Goal: Ask a question

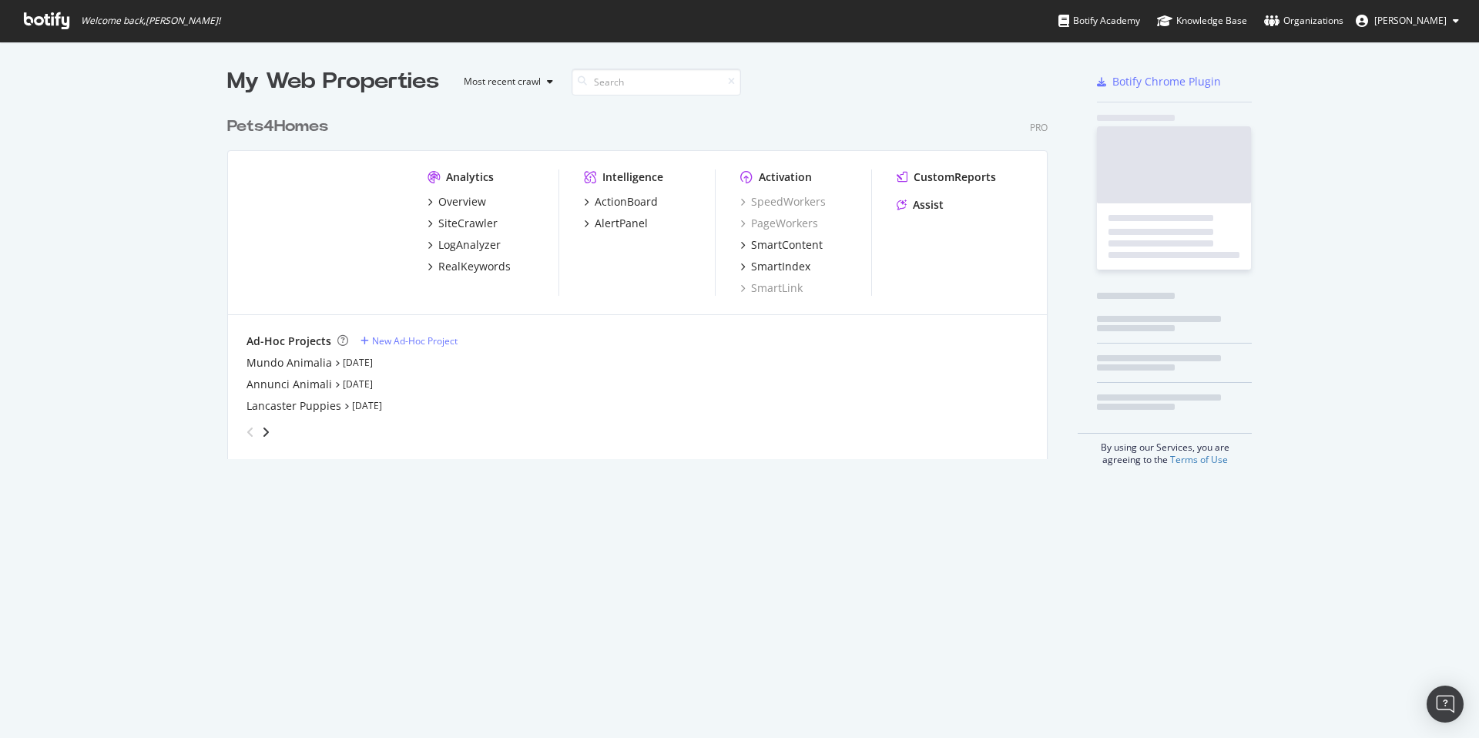
scroll to position [350, 821]
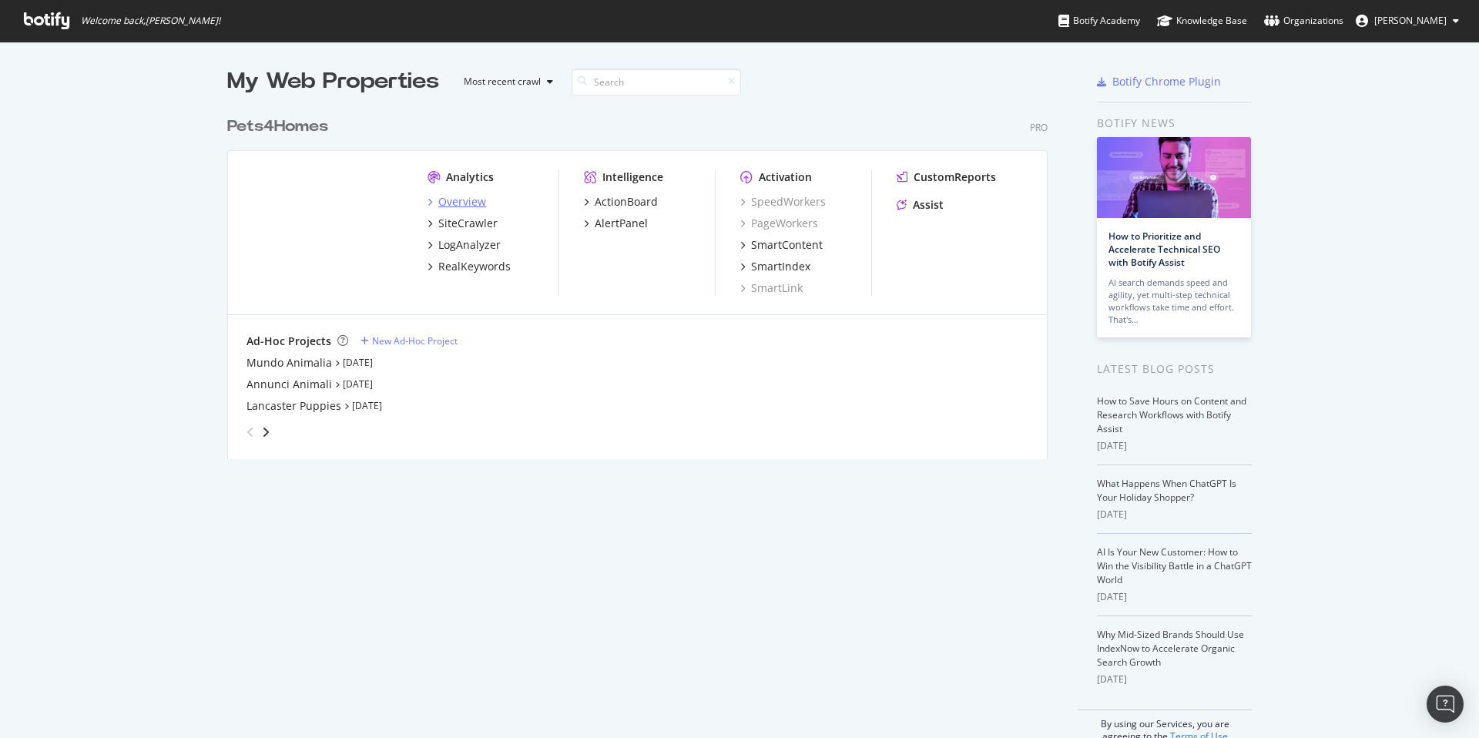
click at [455, 203] on div "Overview" at bounding box center [462, 201] width 48 height 15
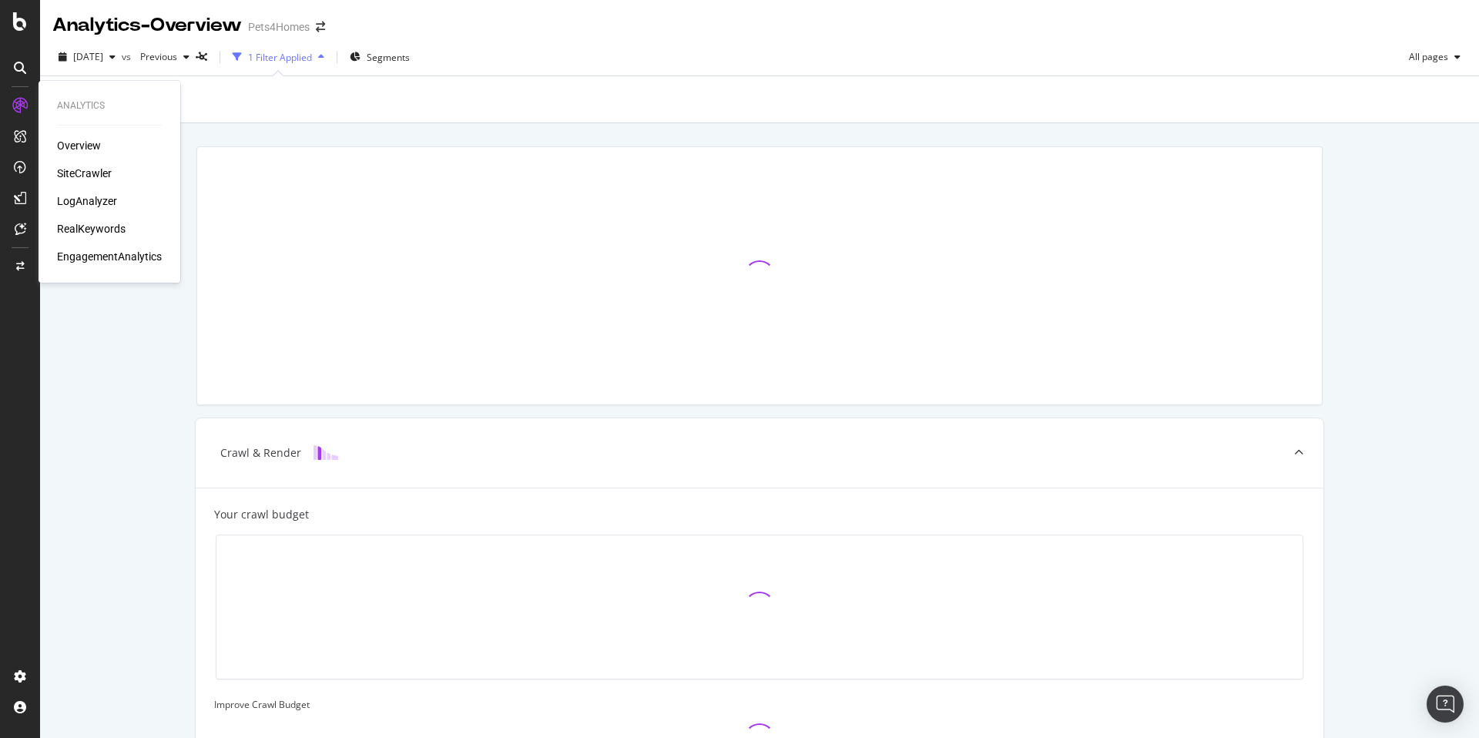
click at [80, 170] on div "SiteCrawler" at bounding box center [84, 173] width 55 height 15
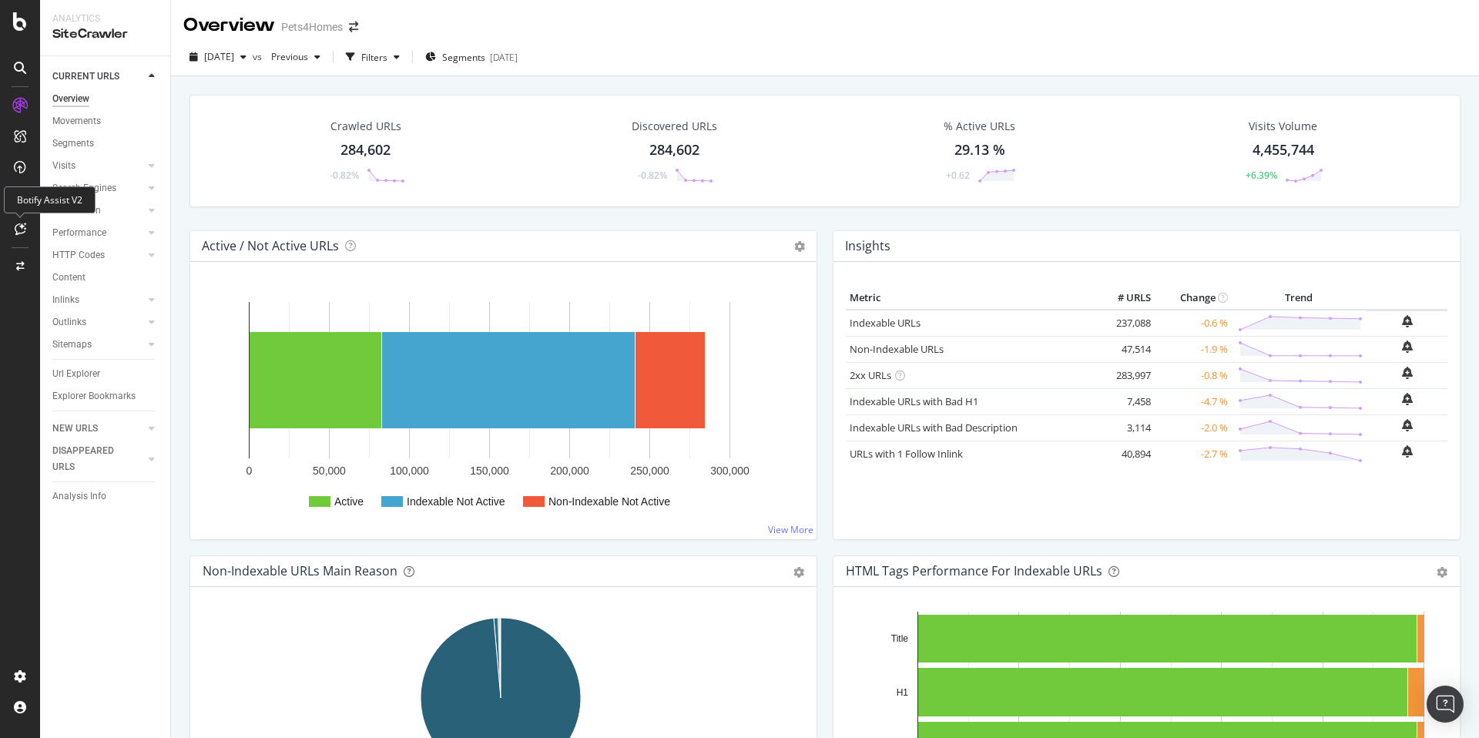
click at [12, 226] on div at bounding box center [20, 228] width 25 height 25
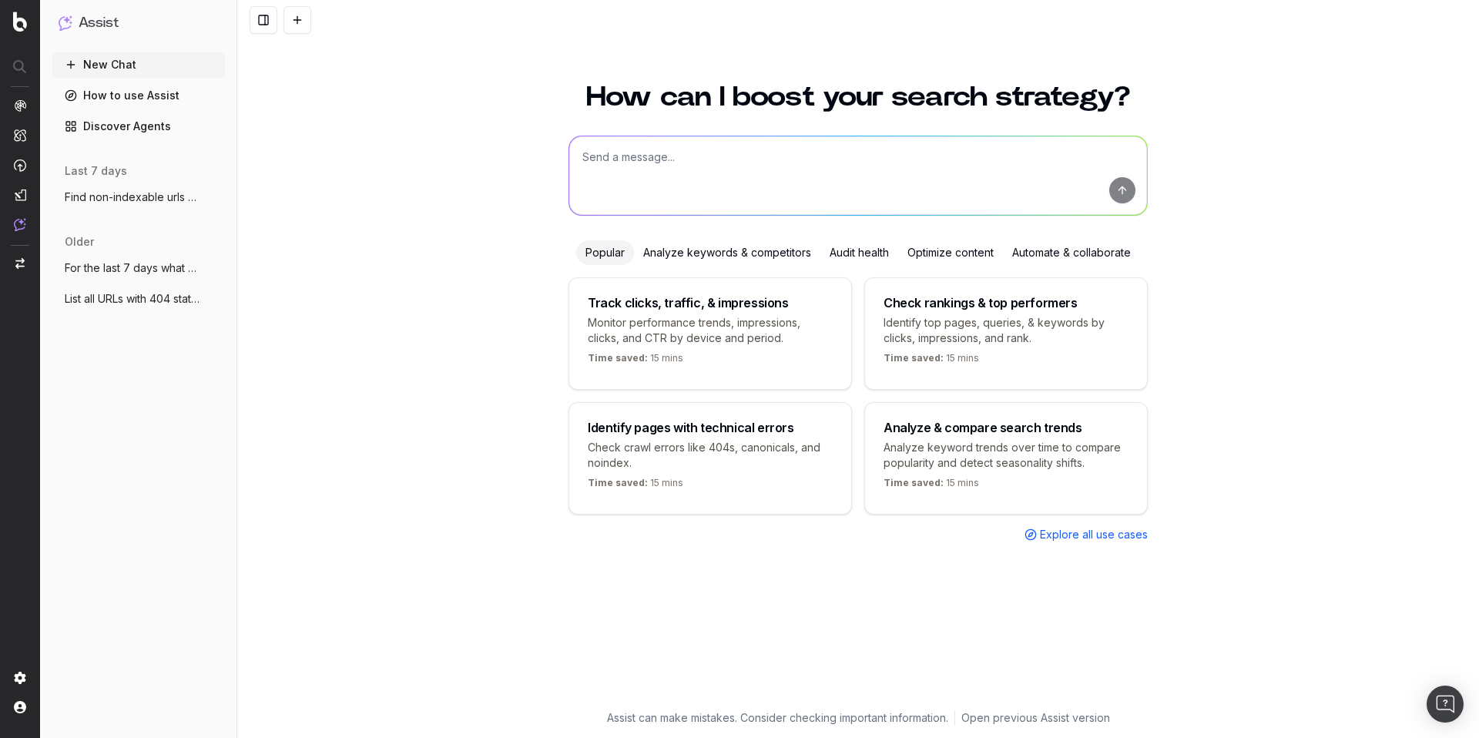
click at [650, 182] on textarea at bounding box center [858, 175] width 578 height 79
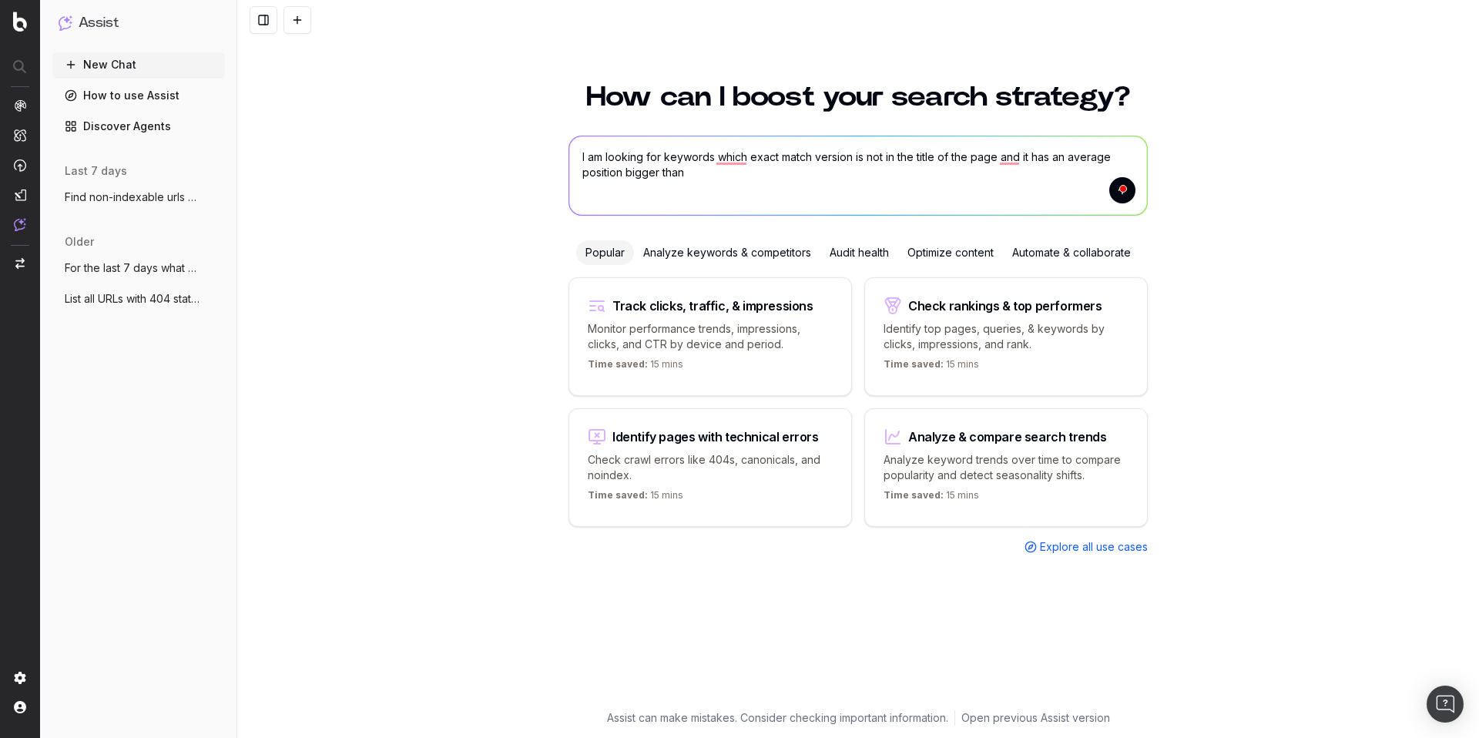
type textarea "I am looking for keywords which exact match version is not in the title of the …"
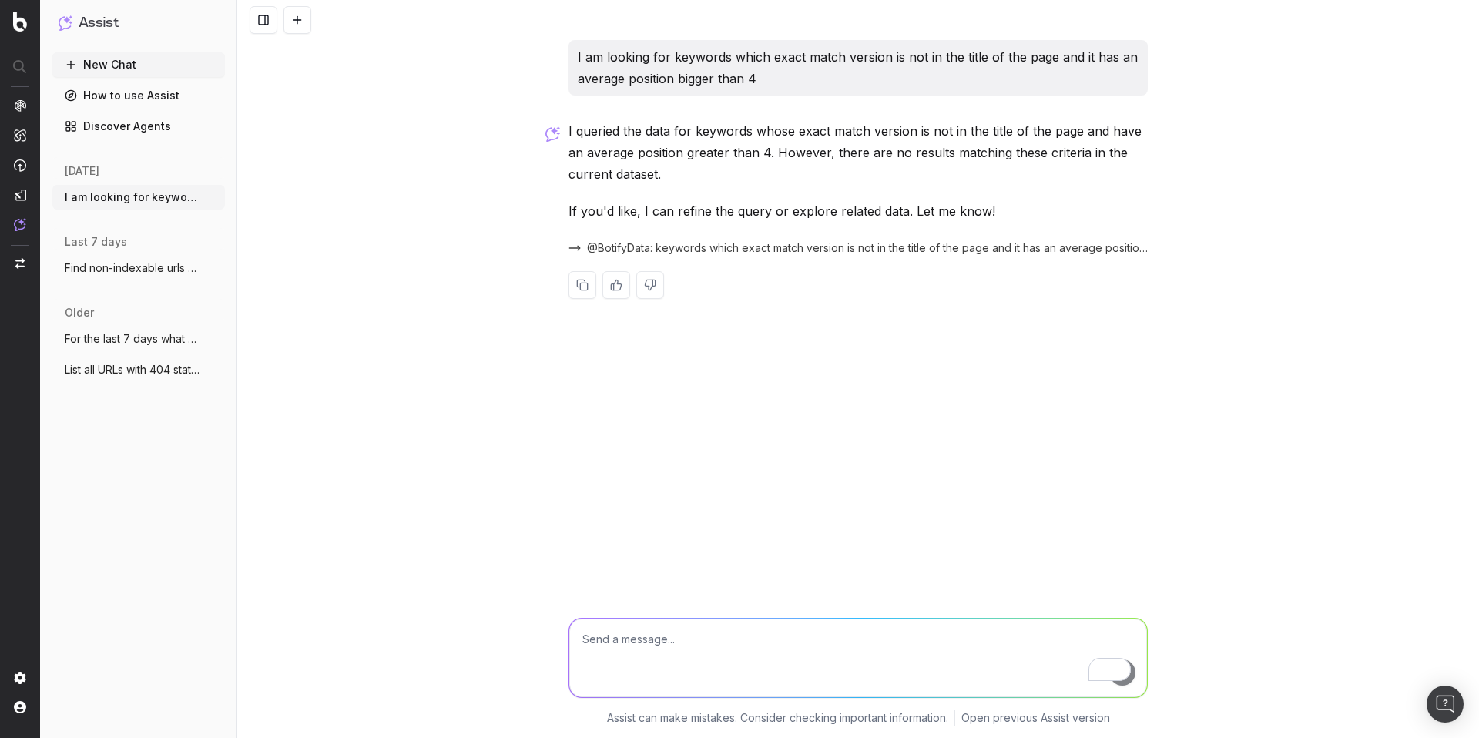
click at [702, 211] on p "If you'd like, I can refine the query or explore related data. Let me know!" at bounding box center [857, 211] width 579 height 22
click at [688, 158] on p "I queried the data for keywords whose exact match version is not in the title o…" at bounding box center [857, 152] width 579 height 65
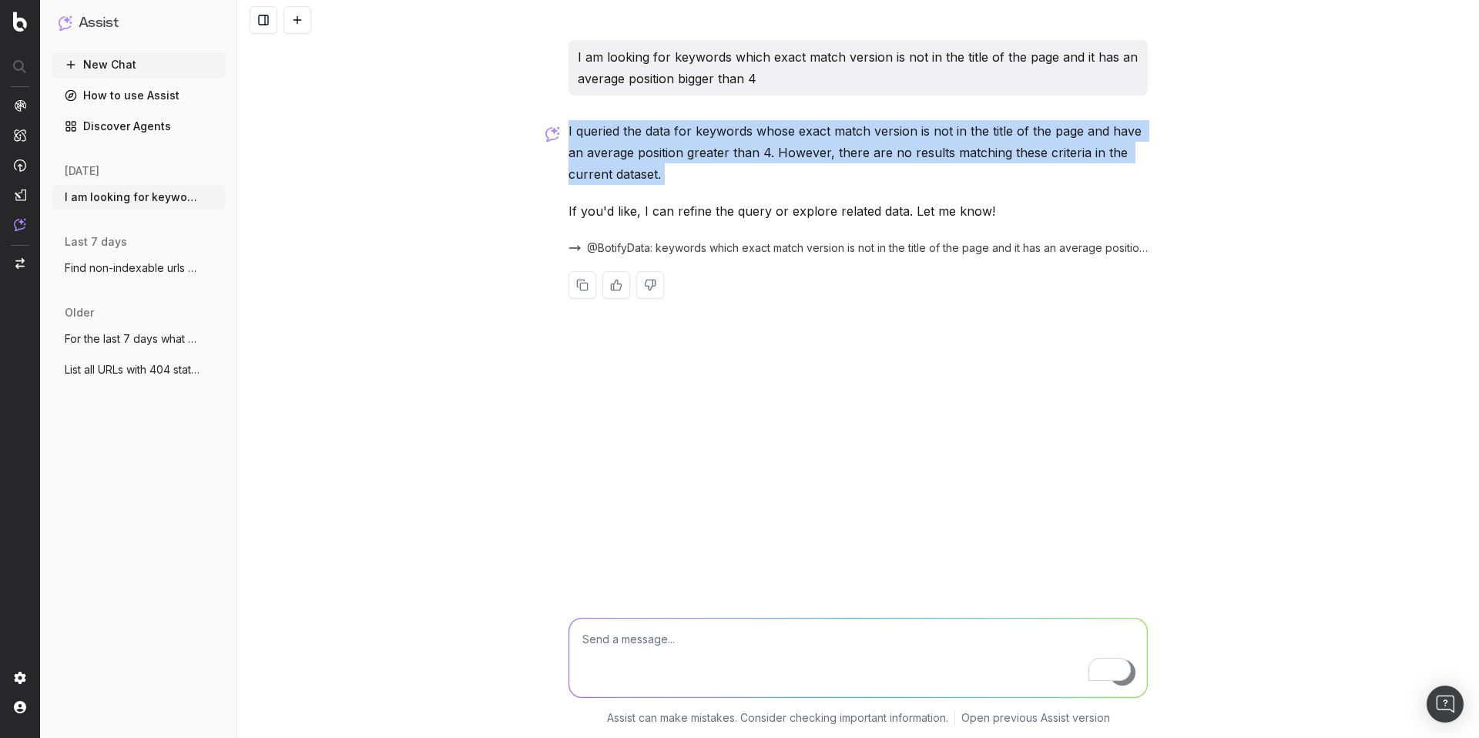
click at [688, 158] on p "I queried the data for keywords whose exact match version is not in the title o…" at bounding box center [857, 152] width 579 height 65
click at [752, 176] on p "I queried the data for keywords whose exact match version is not in the title o…" at bounding box center [857, 152] width 579 height 65
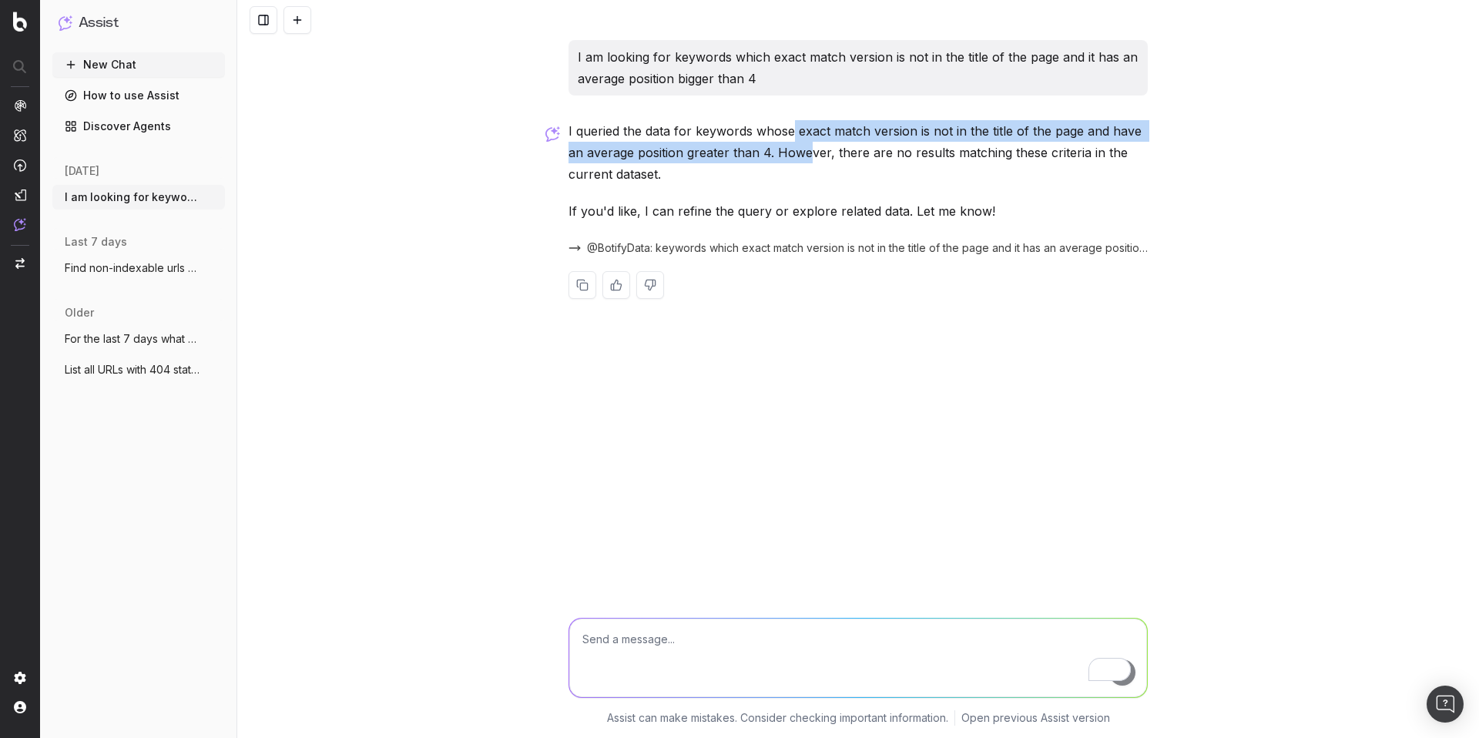
drag, startPoint x: 792, startPoint y: 129, endPoint x: 809, endPoint y: 154, distance: 30.1
click at [809, 154] on p "I queried the data for keywords whose exact match version is not in the title o…" at bounding box center [857, 152] width 579 height 65
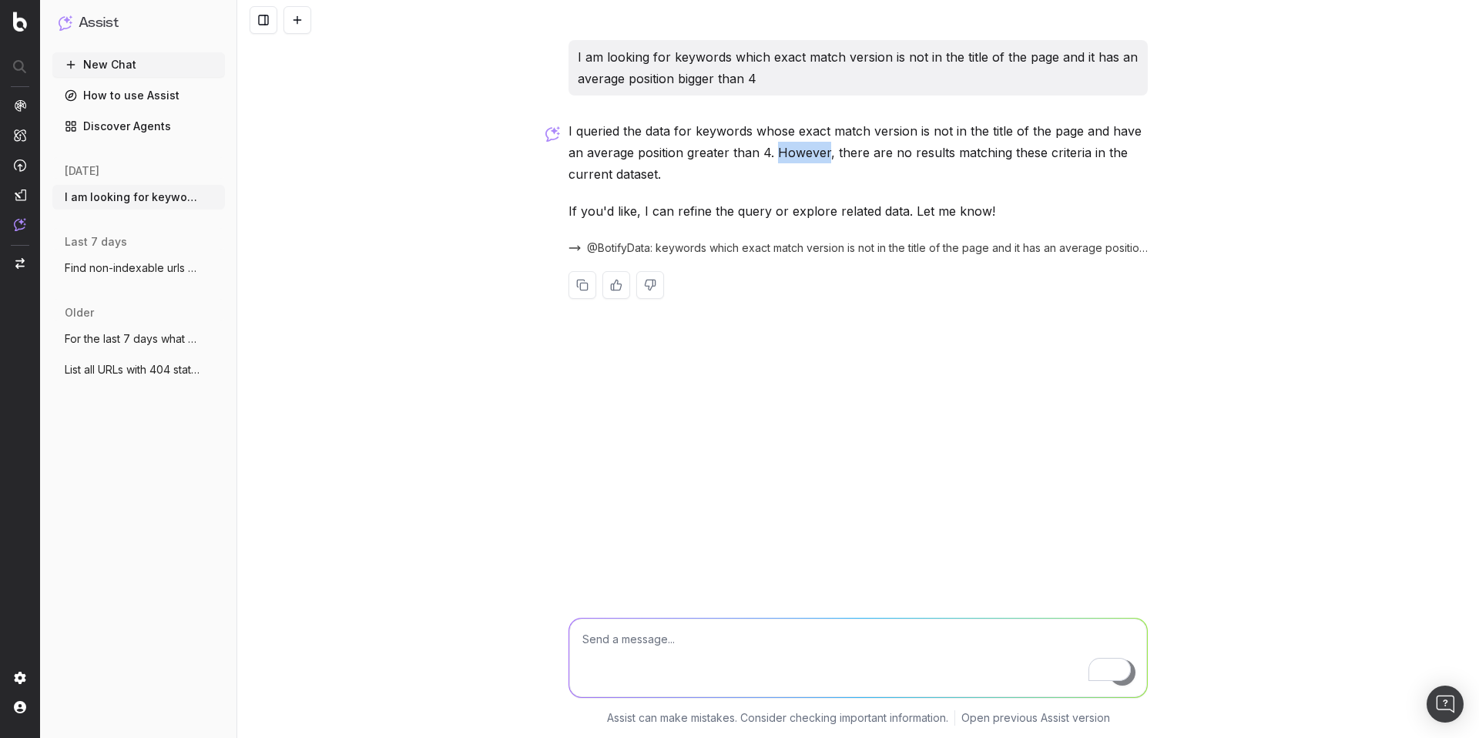
click at [809, 154] on p "I queried the data for keywords whose exact match version is not in the title o…" at bounding box center [857, 152] width 579 height 65
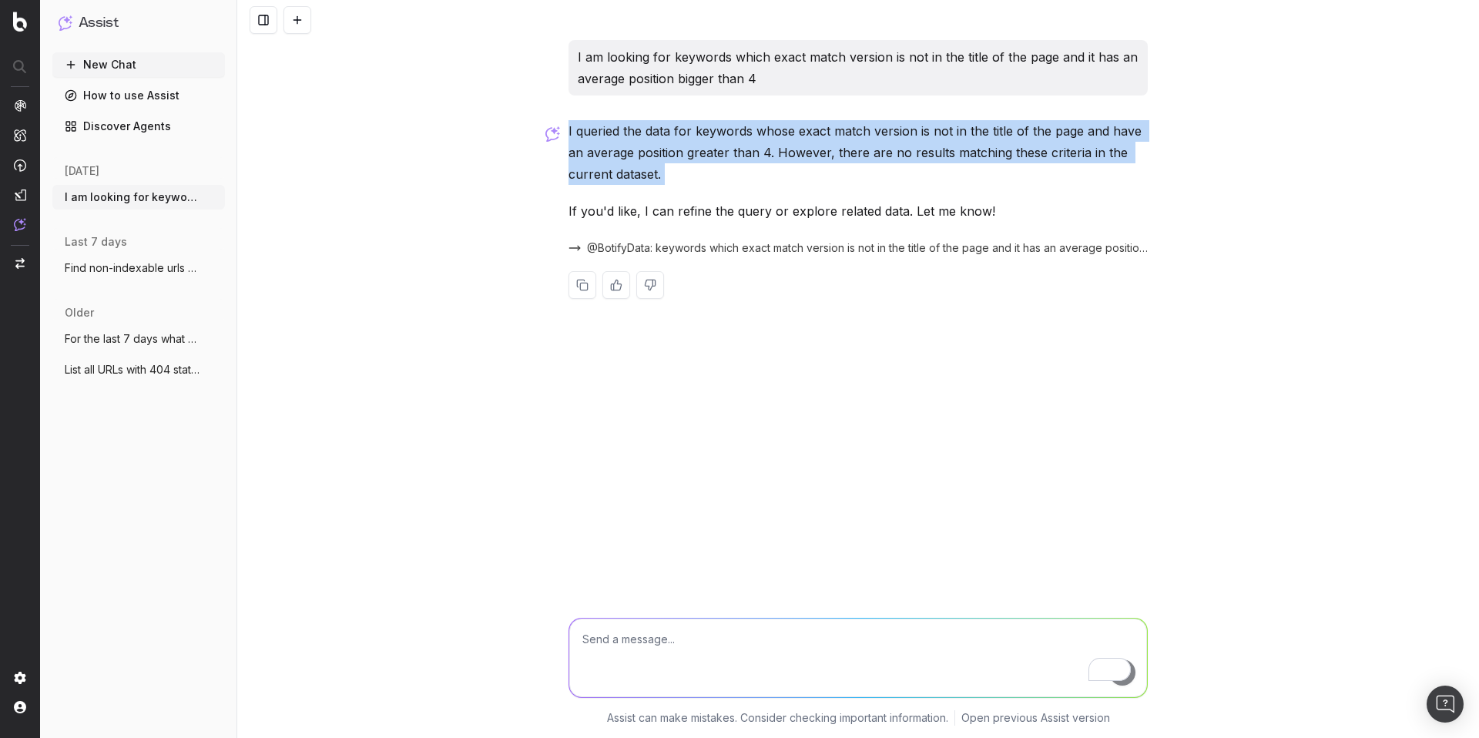
click at [809, 154] on p "I queried the data for keywords whose exact match version is not in the title o…" at bounding box center [857, 152] width 579 height 65
click at [862, 116] on div "I am looking for keywords which exact match version is not in the title of the …" at bounding box center [857, 181] width 591 height 283
drag, startPoint x: 745, startPoint y: 119, endPoint x: 800, endPoint y: 159, distance: 68.4
click at [800, 159] on div "I am looking for keywords which exact match version is not in the title of the …" at bounding box center [857, 181] width 591 height 283
click at [800, 159] on p "I queried the data for keywords whose exact match version is not in the title o…" at bounding box center [857, 152] width 579 height 65
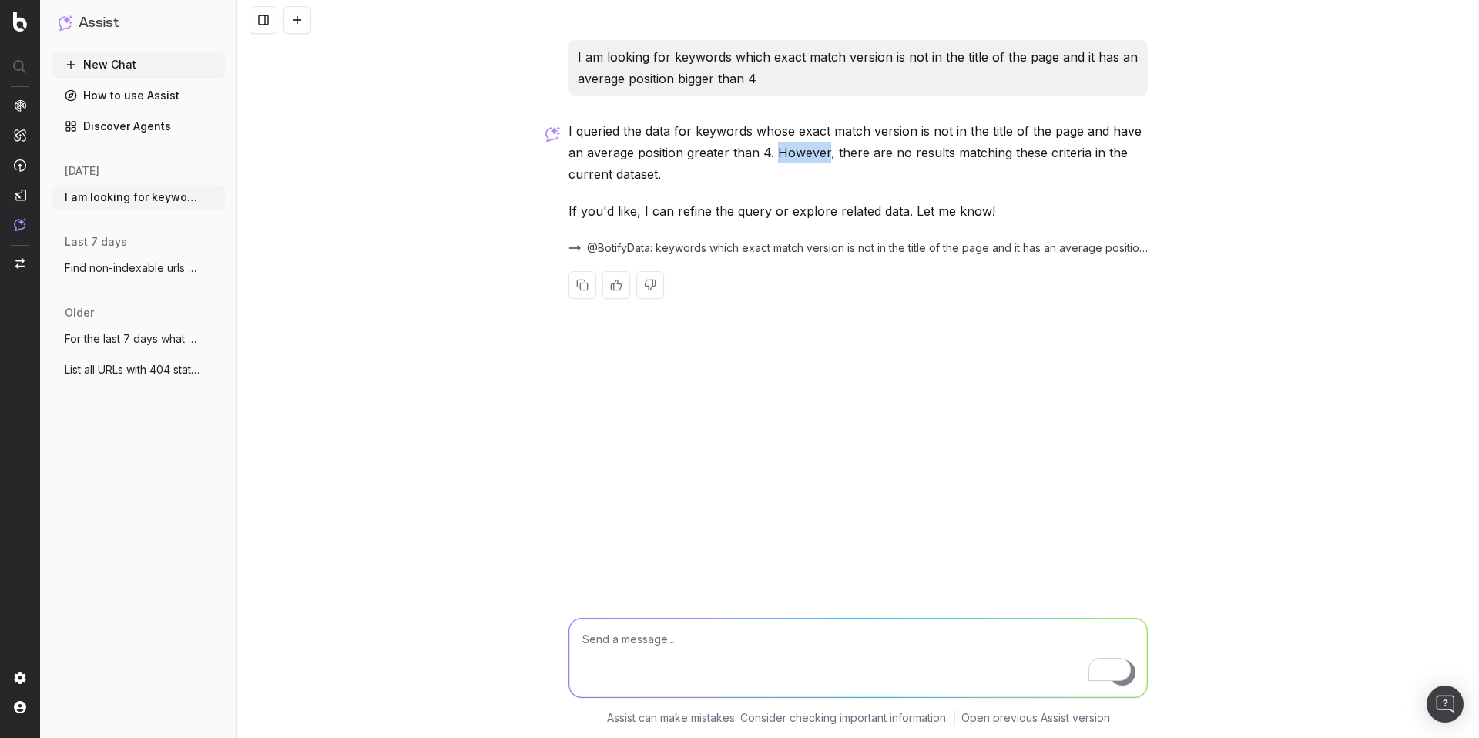
click at [800, 159] on p "I queried the data for keywords whose exact match version is not in the title o…" at bounding box center [857, 152] width 579 height 65
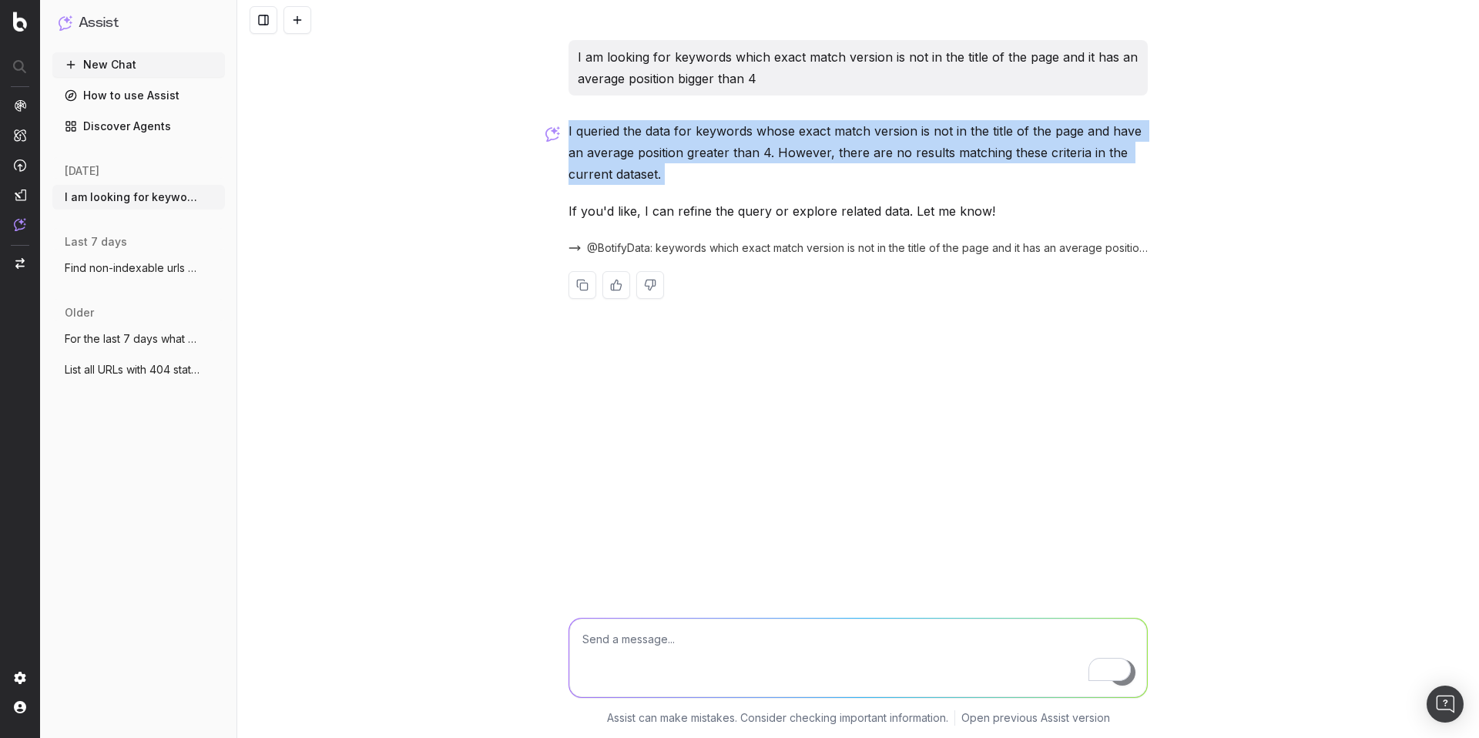
click at [800, 159] on p "I queried the data for keywords whose exact match version is not in the title o…" at bounding box center [857, 152] width 579 height 65
click at [829, 170] on p "I queried the data for keywords whose exact match version is not in the title o…" at bounding box center [857, 152] width 579 height 65
drag, startPoint x: 832, startPoint y: 171, endPoint x: 664, endPoint y: 139, distance: 171.6
click at [664, 139] on p "I queried the data for keywords whose exact match version is not in the title o…" at bounding box center [857, 152] width 579 height 65
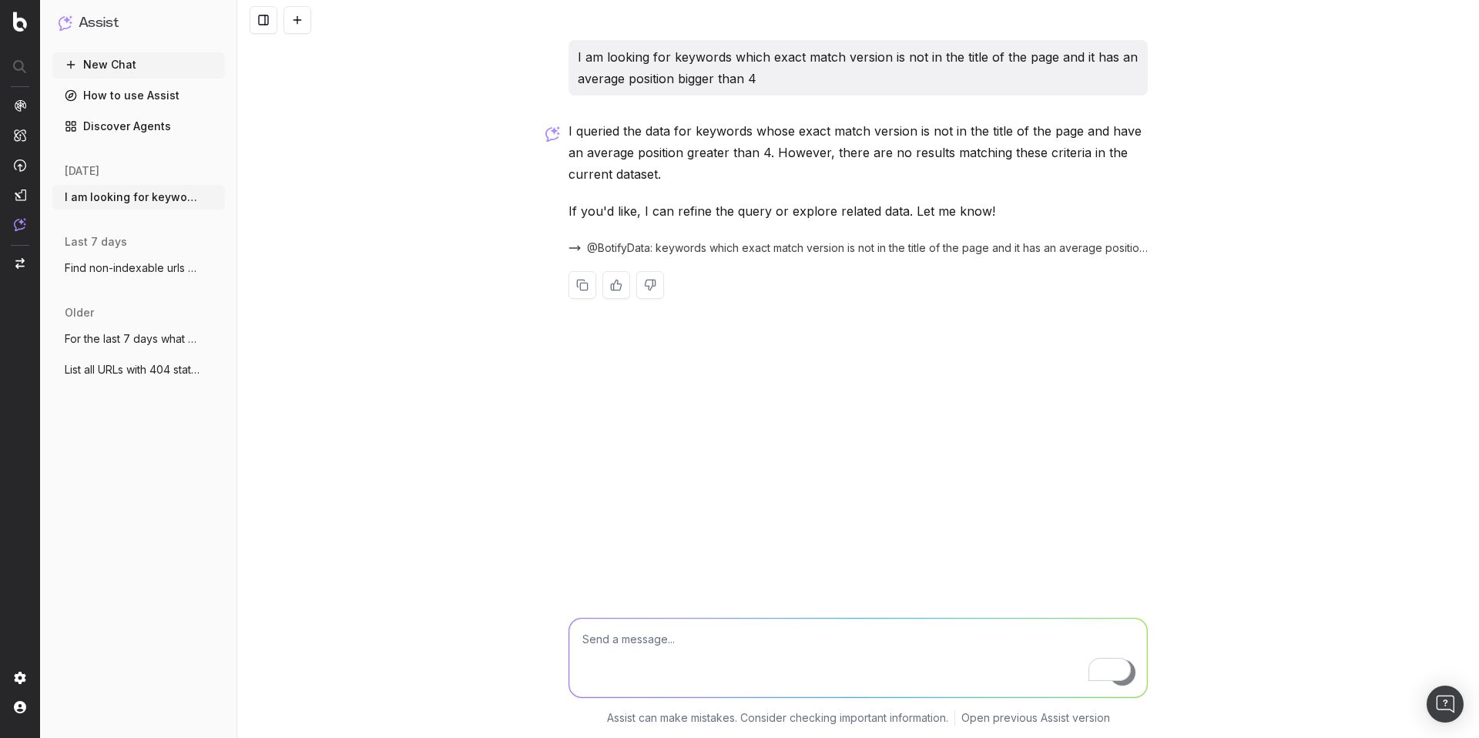
click at [682, 216] on p "If you'd like, I can refine the query or explore related data. Let me know!" at bounding box center [857, 211] width 579 height 22
click at [815, 215] on p "If you'd like, I can refine the query or explore related data. Let me know!" at bounding box center [857, 211] width 579 height 22
click at [839, 250] on span "@BotifyData: keywords which exact match version is not in the title of the page…" at bounding box center [867, 247] width 561 height 15
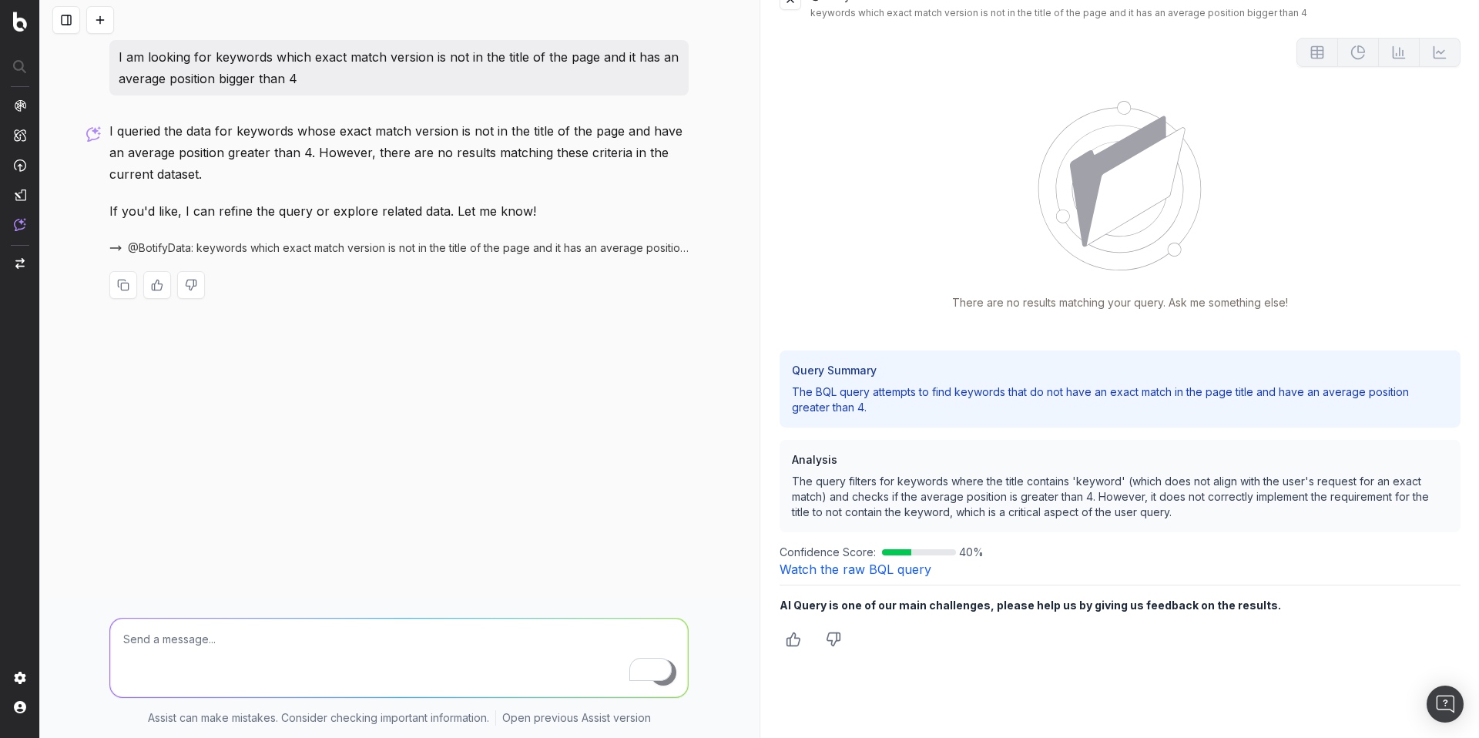
scroll to position [40, 0]
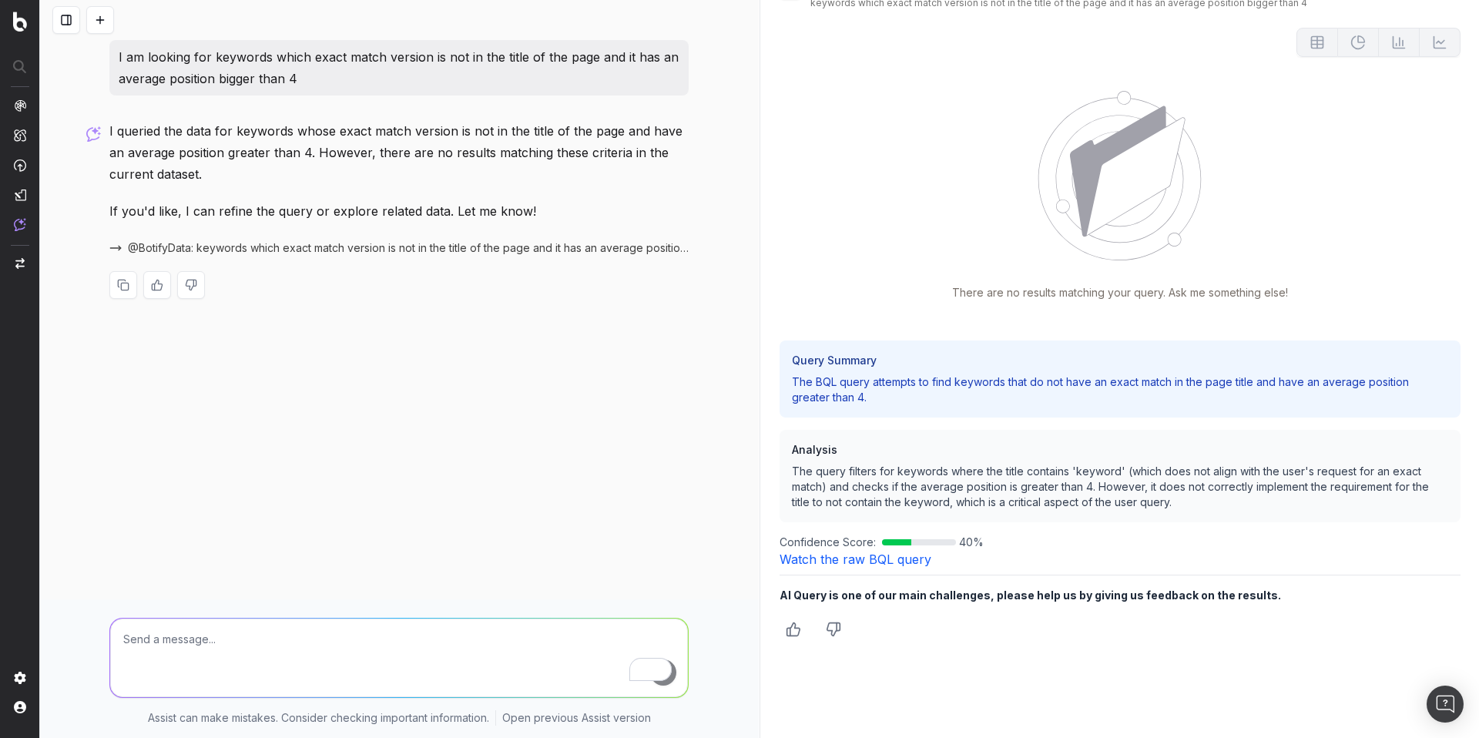
click at [923, 486] on p "The query filters for keywords where the title contains 'keyword' (which does n…" at bounding box center [1120, 487] width 657 height 46
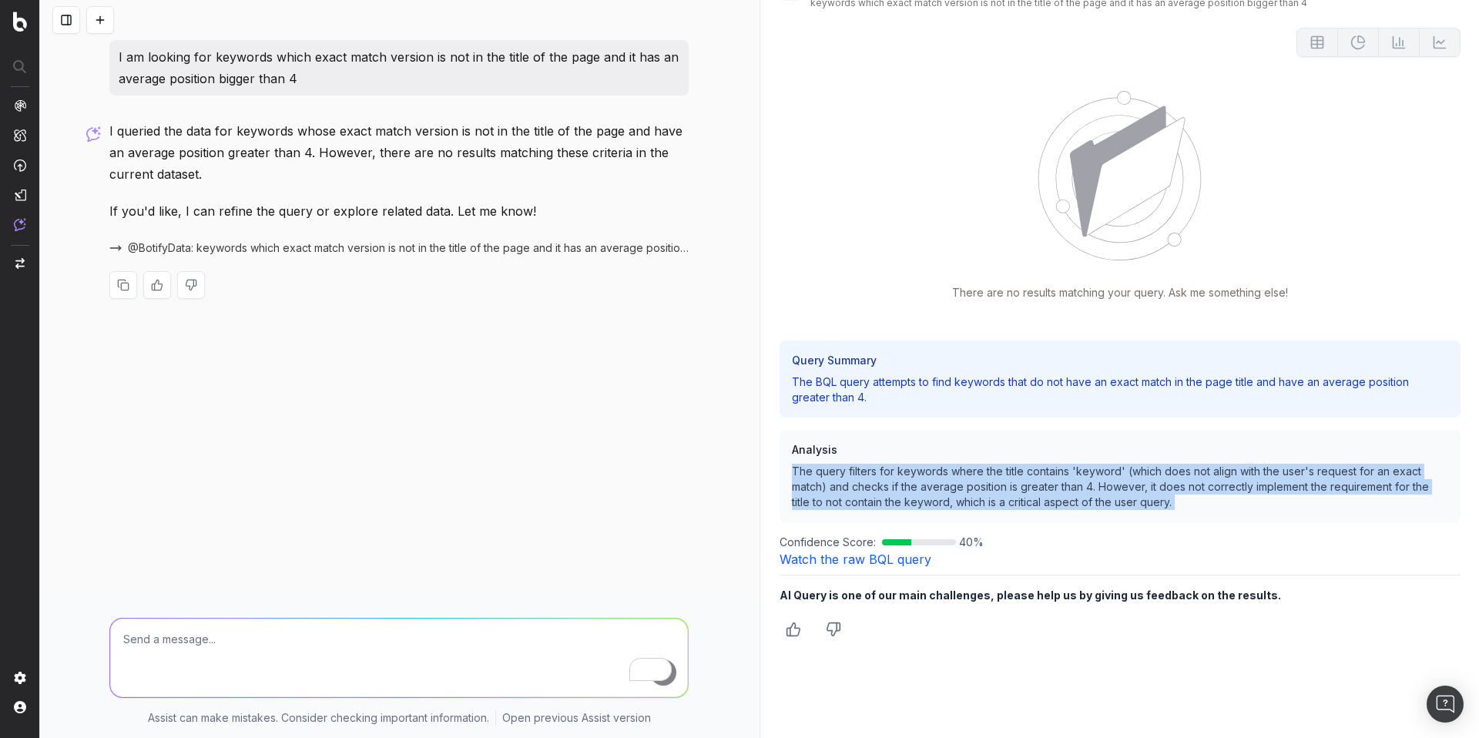
click at [923, 486] on p "The query filters for keywords where the title contains 'keyword' (which does n…" at bounding box center [1120, 487] width 657 height 46
click at [1101, 472] on p "The query filters for keywords where the title contains 'keyword' (which does n…" at bounding box center [1120, 487] width 657 height 46
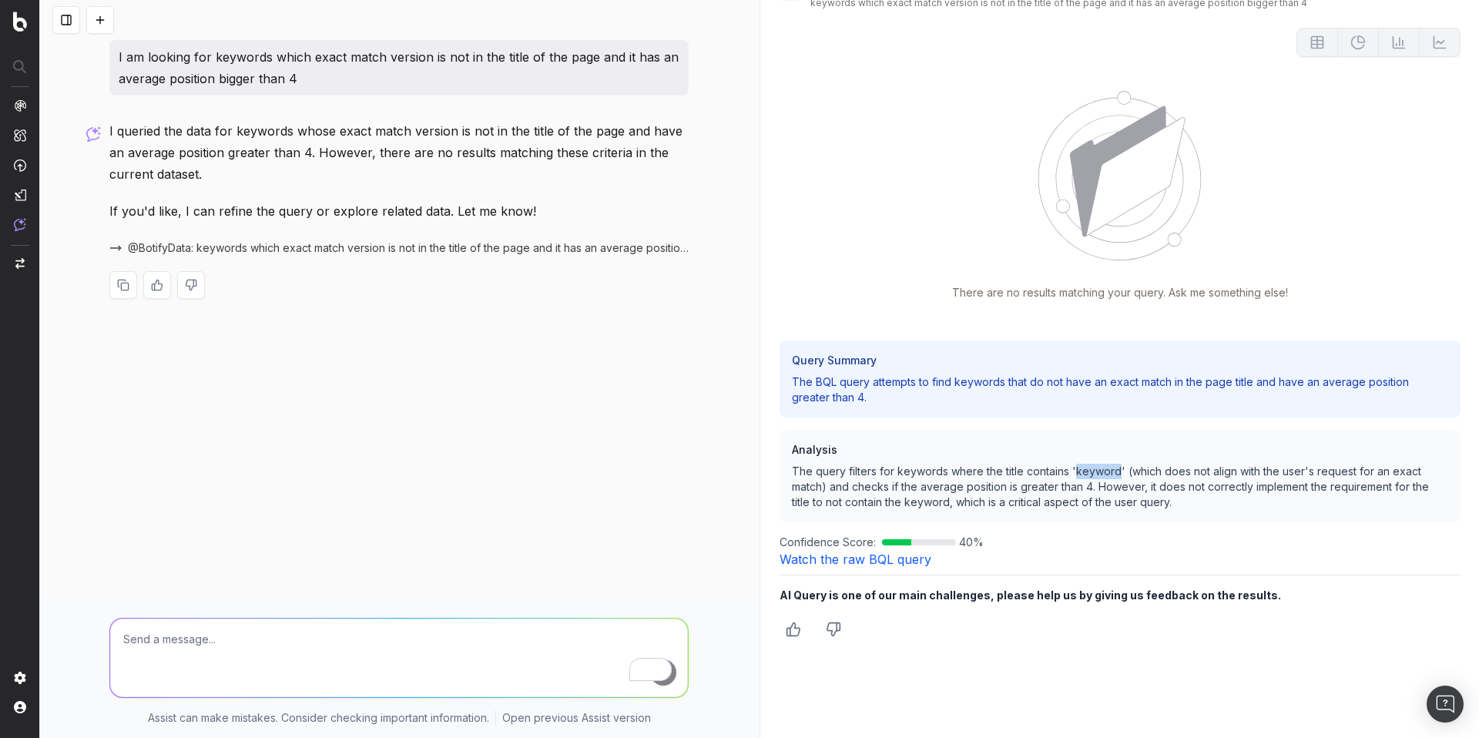
click at [1101, 472] on p "The query filters for keywords where the title contains 'keyword' (which does n…" at bounding box center [1120, 487] width 657 height 46
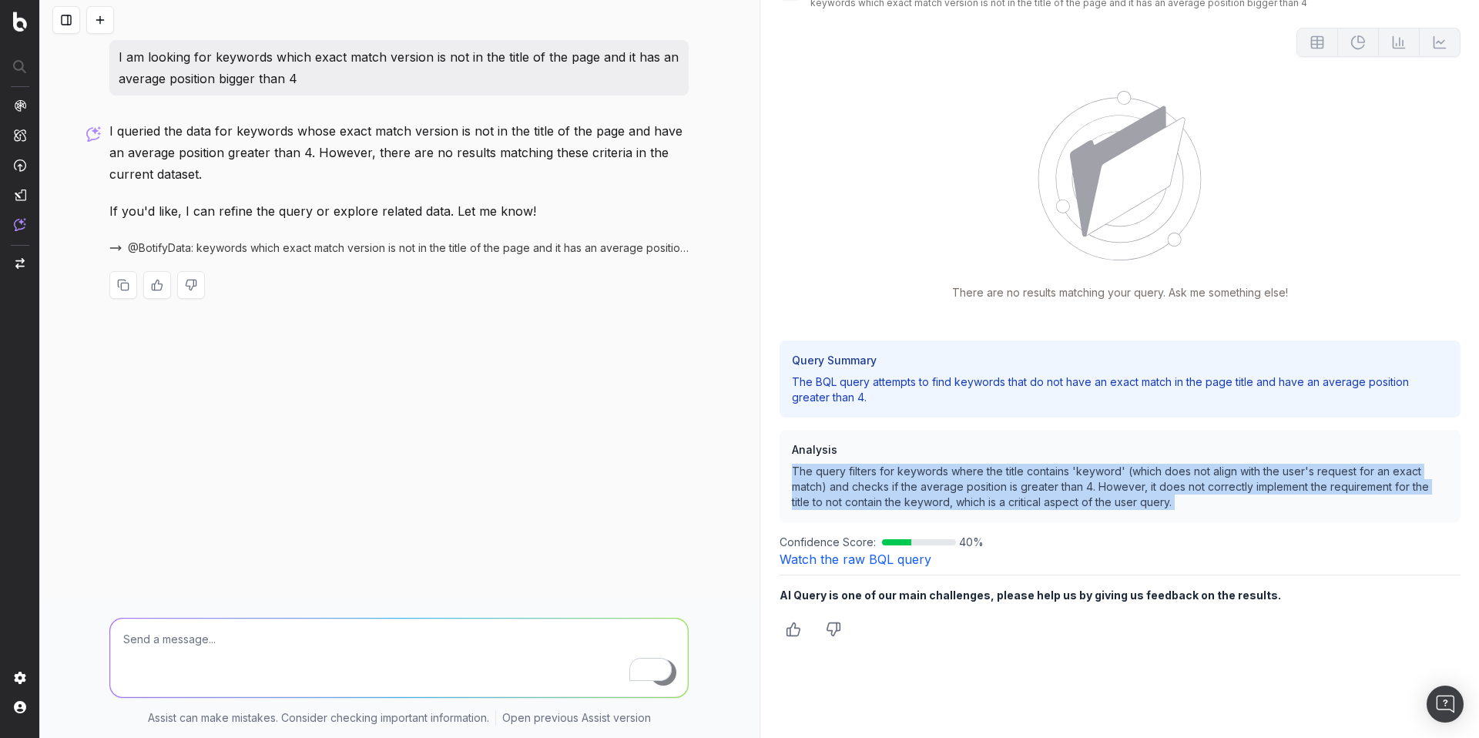
click at [1101, 472] on p "The query filters for keywords where the title contains 'keyword' (which does n…" at bounding box center [1120, 487] width 657 height 46
click at [1156, 473] on p "The query filters for keywords where the title contains 'keyword' (which does n…" at bounding box center [1120, 487] width 657 height 46
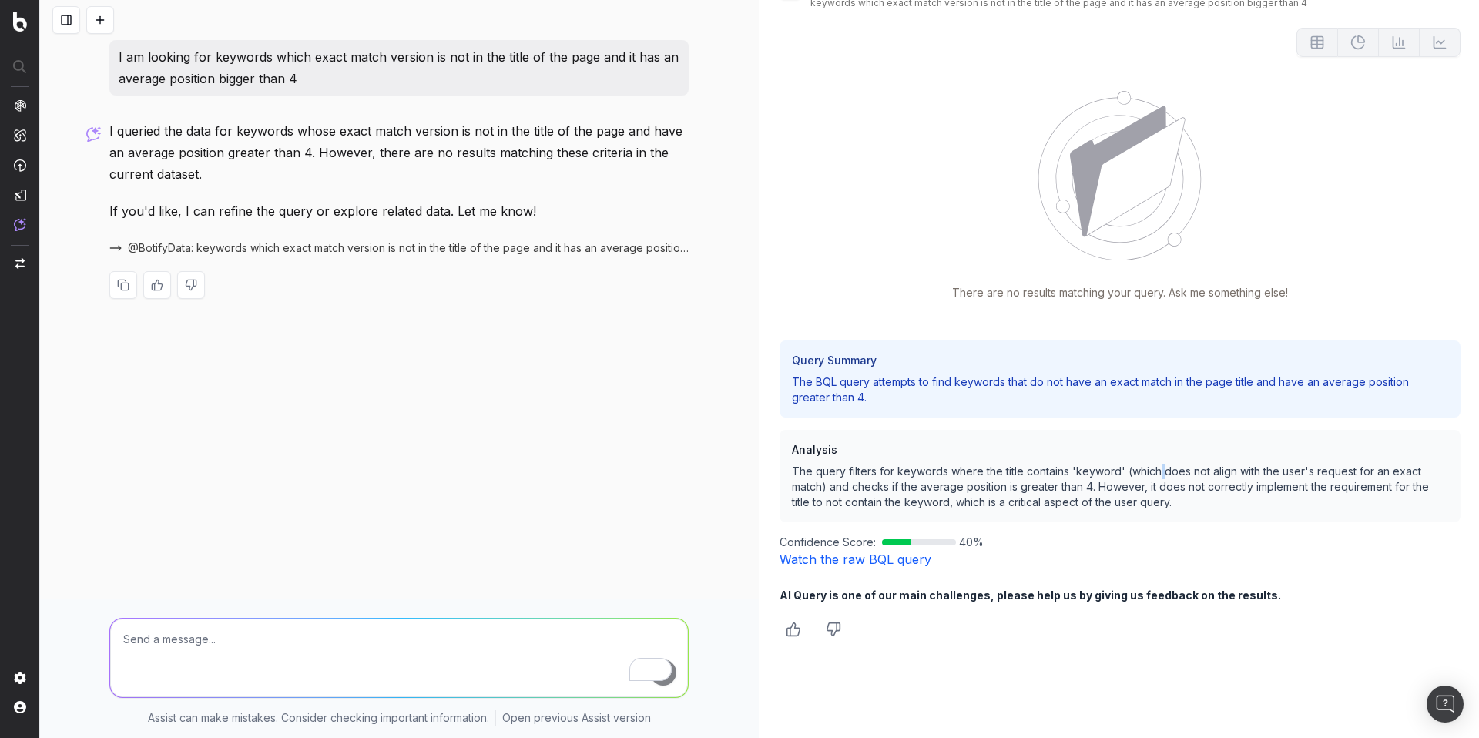
click at [1156, 473] on p "The query filters for keywords where the title contains 'keyword' (which does n…" at bounding box center [1120, 487] width 657 height 46
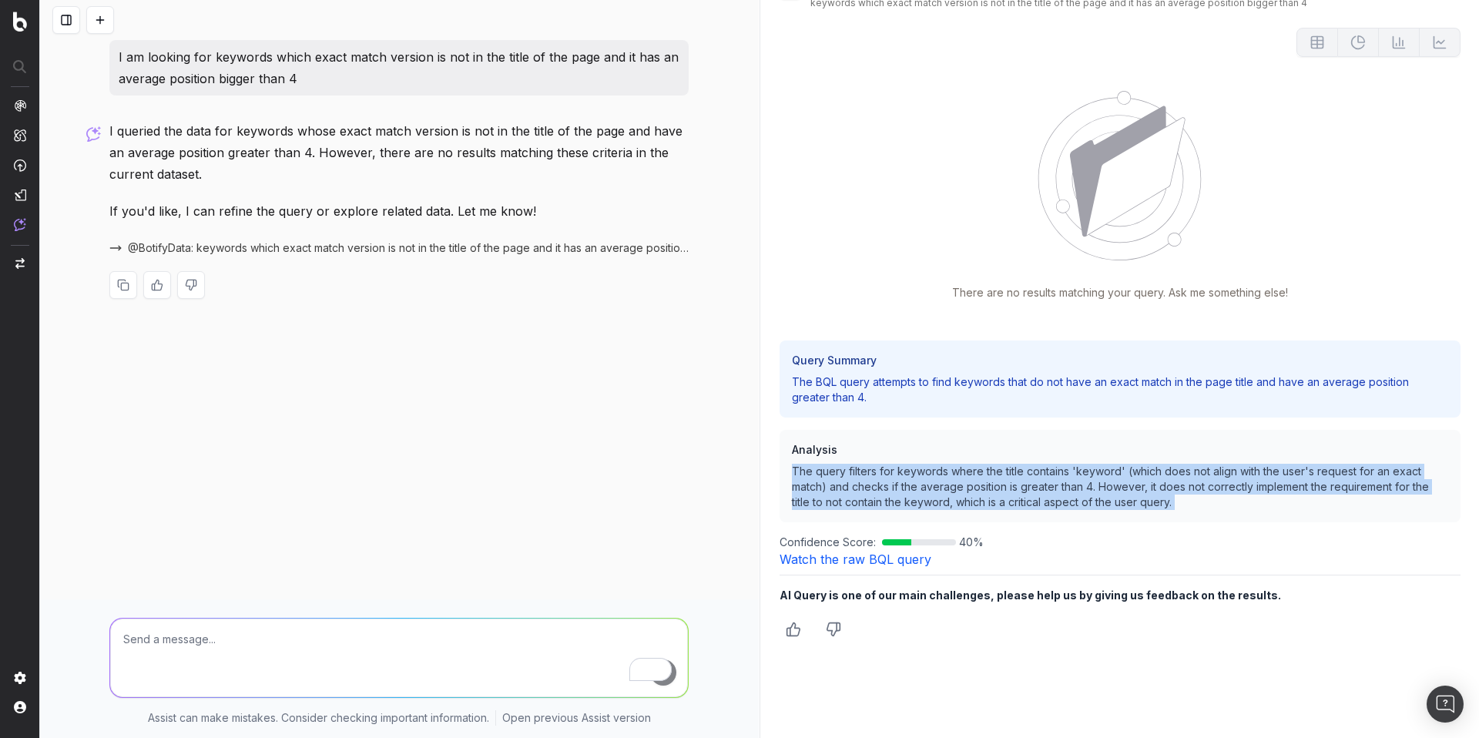
click at [1156, 473] on p "The query filters for keywords where the title contains 'keyword' (which does n…" at bounding box center [1120, 487] width 657 height 46
click at [1025, 482] on p "The query filters for keywords where the title contains 'keyword' (which does n…" at bounding box center [1120, 487] width 657 height 46
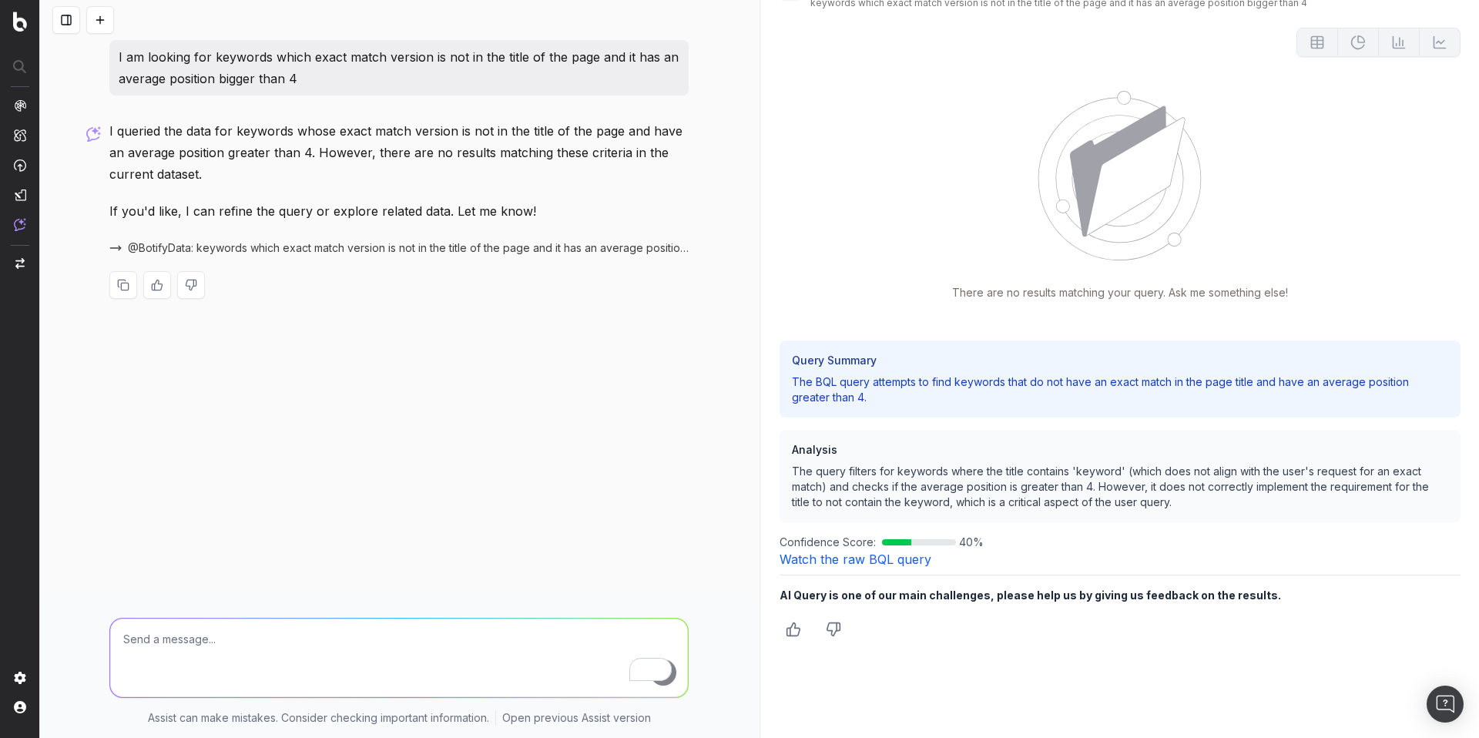
click at [812, 481] on p "The query filters for keywords where the title contains 'keyword' (which does n…" at bounding box center [1120, 487] width 657 height 46
click at [845, 387] on p "The BQL query attempts to find keywords that do not have an exact match in the …" at bounding box center [1120, 389] width 657 height 31
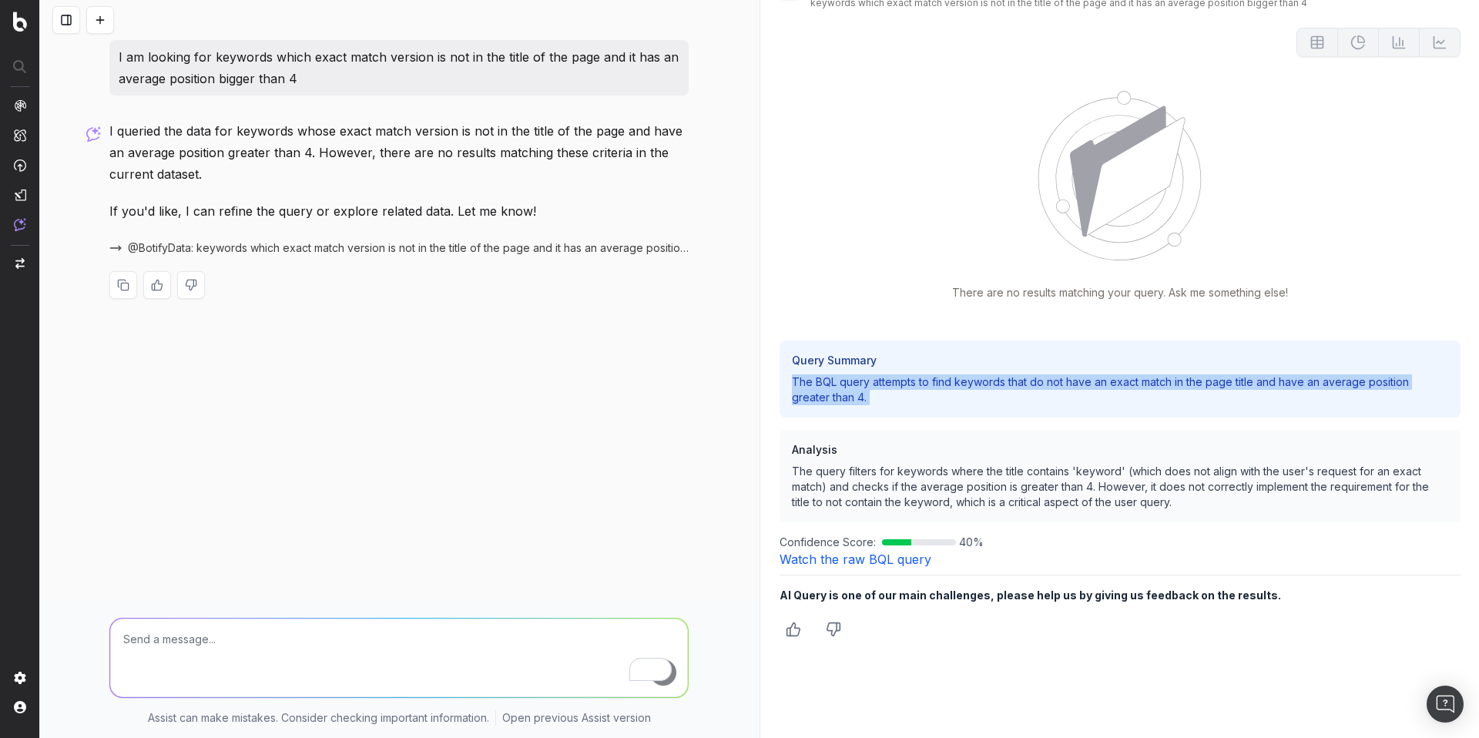
click at [845, 387] on p "The BQL query attempts to find keywords that do not have an exact match in the …" at bounding box center [1120, 389] width 657 height 31
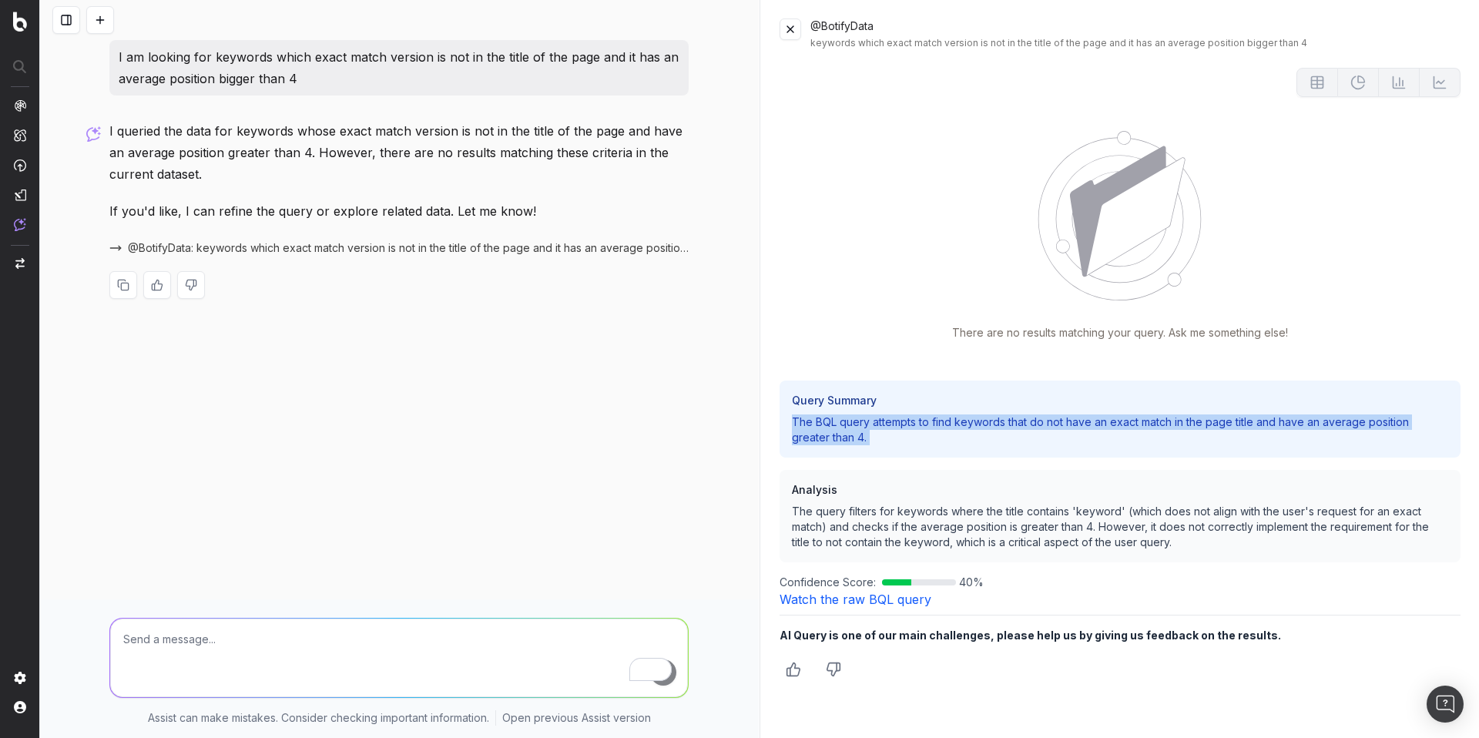
click at [789, 22] on button at bounding box center [790, 29] width 22 height 22
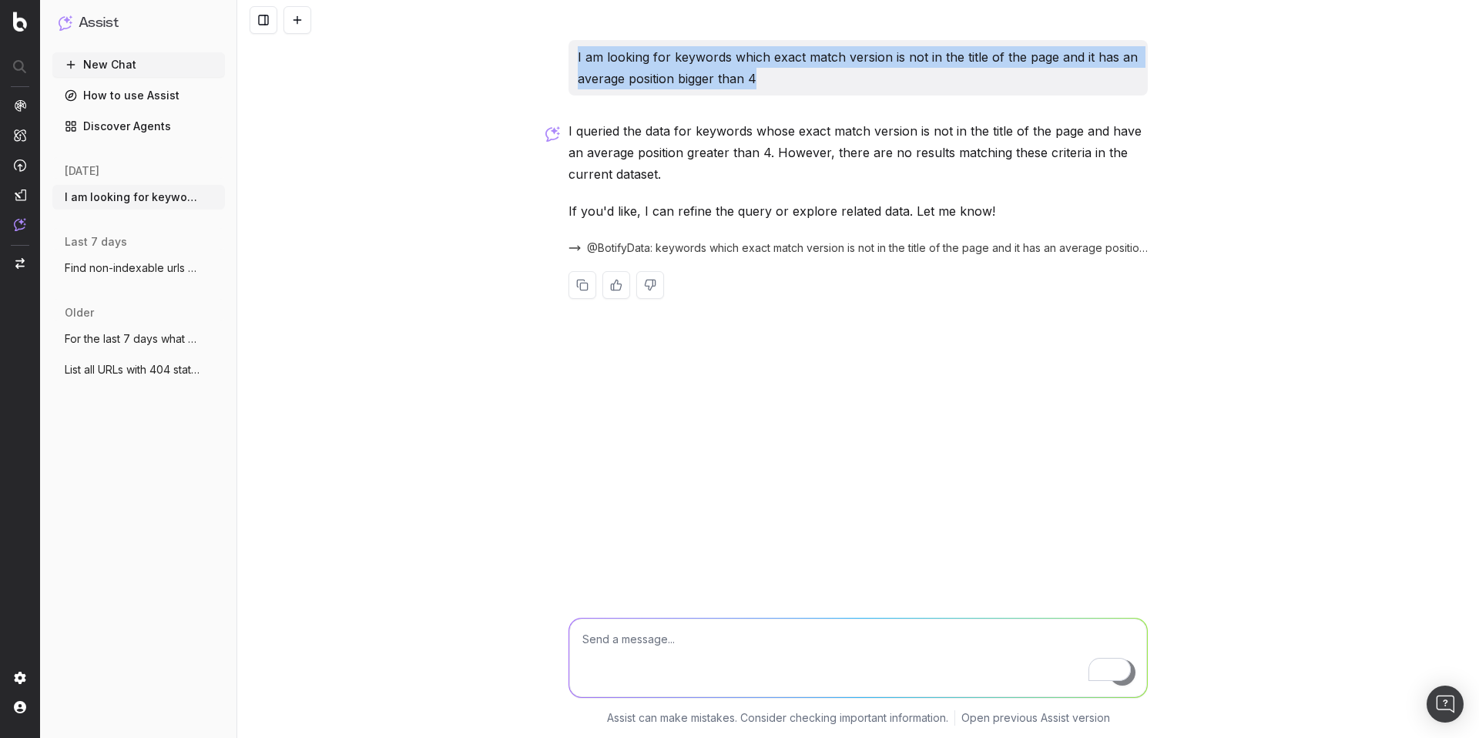
drag, startPoint x: 783, startPoint y: 75, endPoint x: 573, endPoint y: 55, distance: 211.1
click at [573, 55] on div "I am looking for keywords which exact match version is not in the title of the …" at bounding box center [857, 67] width 579 height 55
click at [600, 63] on p "I am looking for keywords which exact match version is not in the title of the …" at bounding box center [858, 67] width 561 height 43
drag, startPoint x: 1050, startPoint y: 58, endPoint x: 570, endPoint y: 59, distance: 479.8
click at [570, 59] on div "I am looking for keywords which exact match version is not in the title of the …" at bounding box center [857, 67] width 579 height 55
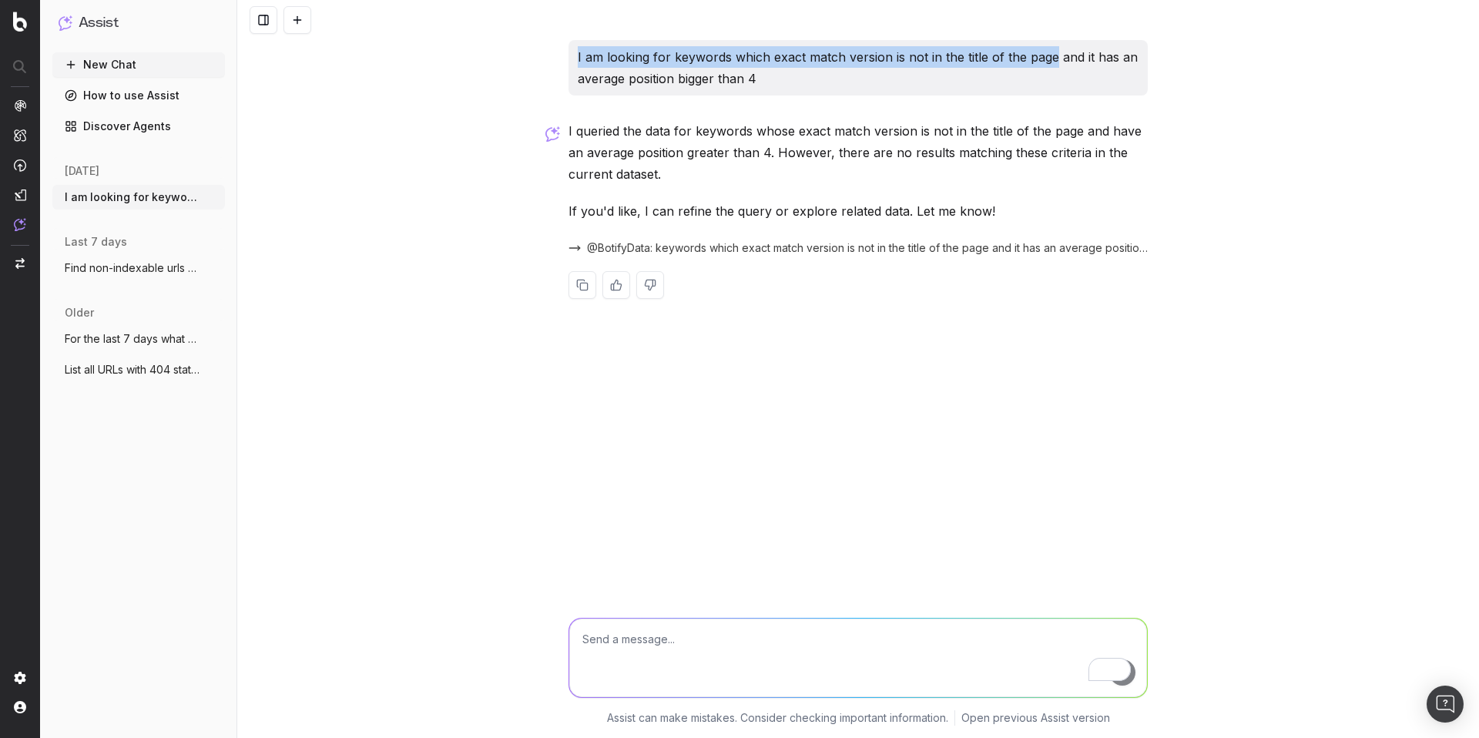
copy p "I am looking for keywords which exact match version is not in the title of the …"
click at [670, 632] on textarea "To enrich screen reader interactions, please activate Accessibility in Grammarl…" at bounding box center [858, 657] width 578 height 79
paste textarea "I am looking for keywords which exact match version is not in the title of the …"
type textarea "I am looking for keywords which exact match version is not in the title of the …"
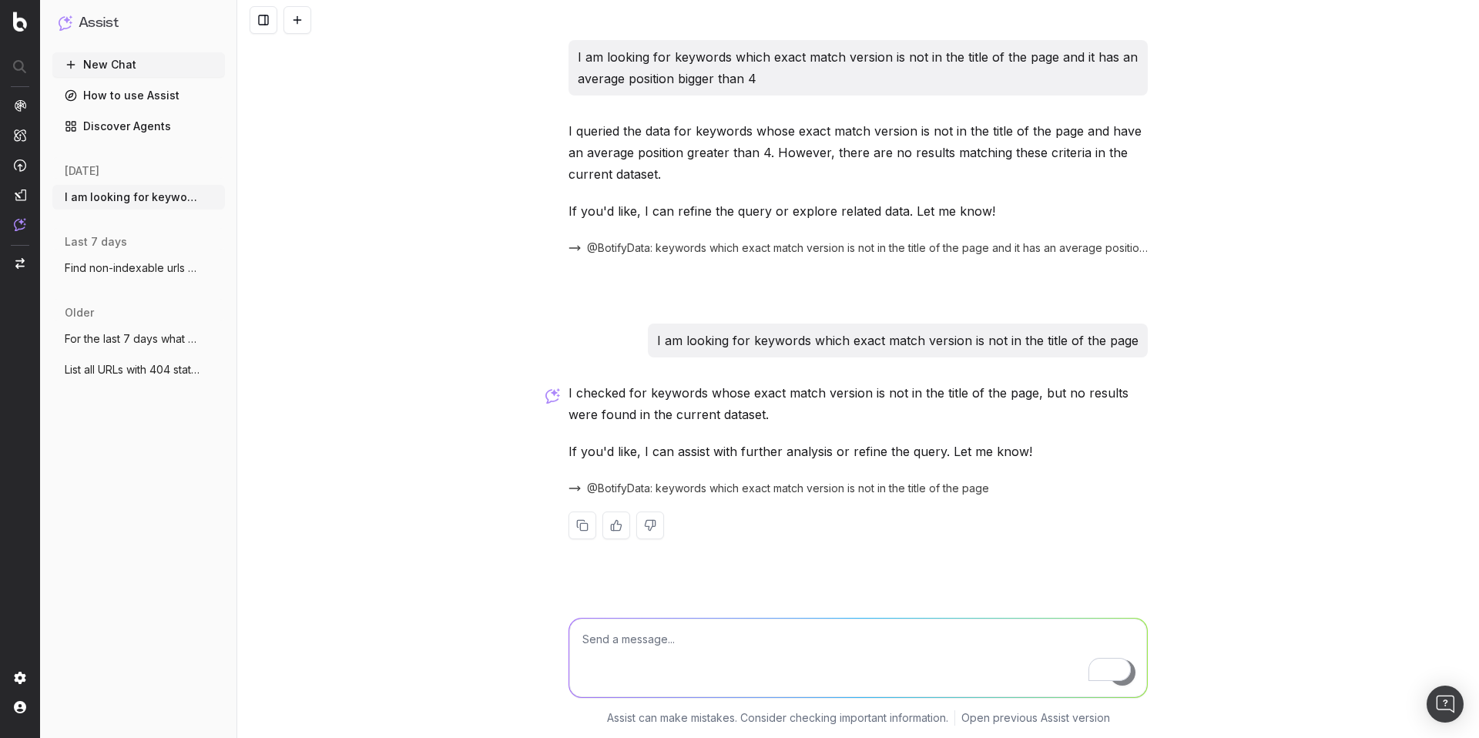
click at [751, 485] on span "@BotifyData: keywords which exact match version is not in the title of the page" at bounding box center [788, 488] width 402 height 15
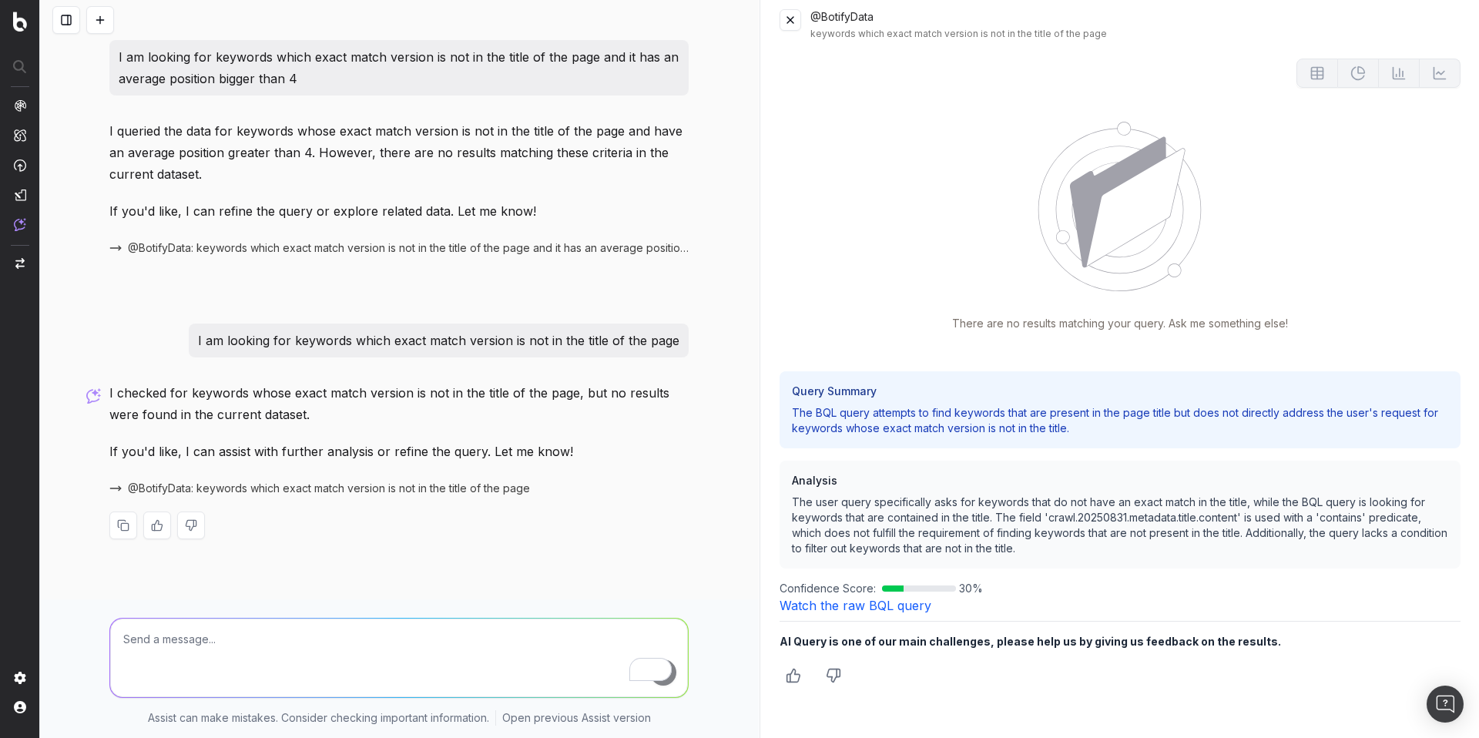
scroll to position [49, 0]
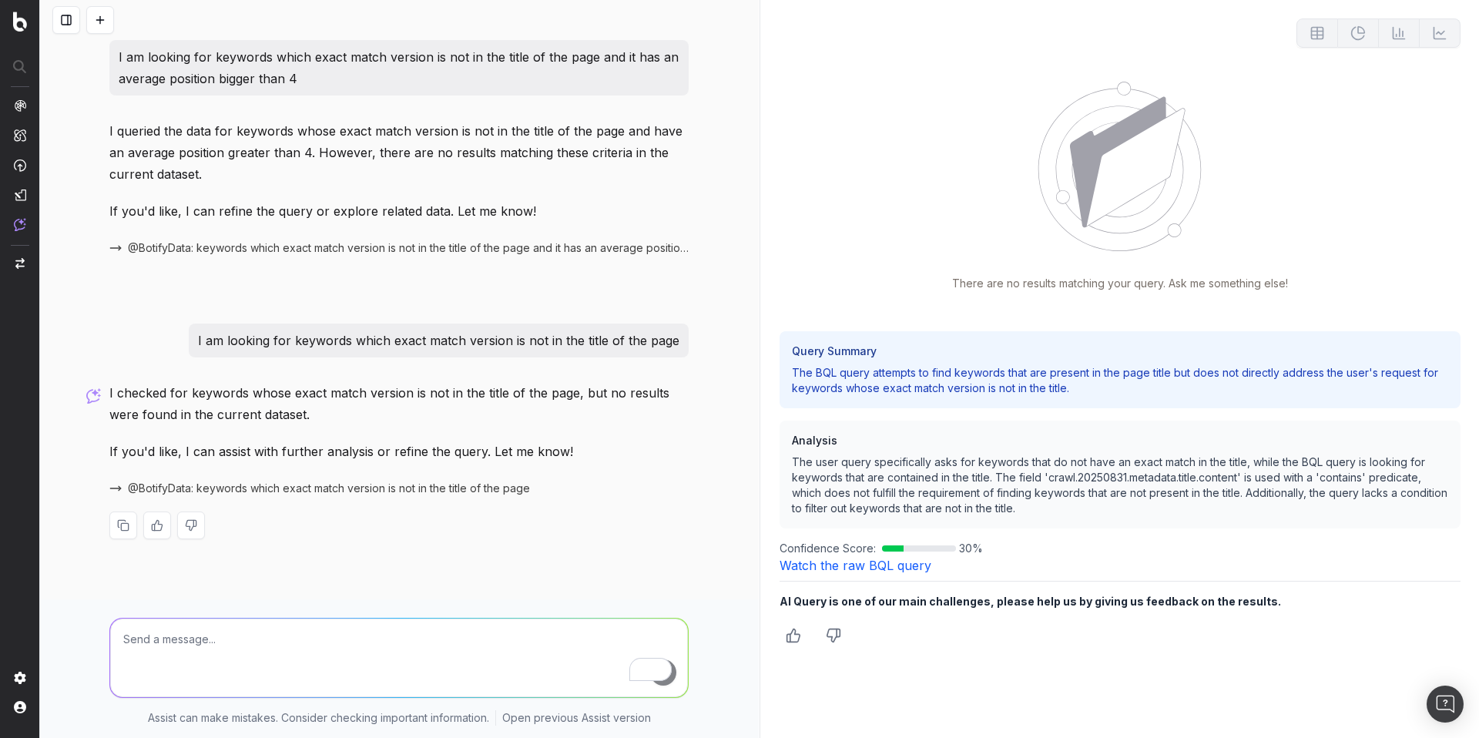
click at [912, 393] on p "The BQL query attempts to find keywords that are present in the page title but …" at bounding box center [1120, 380] width 657 height 31
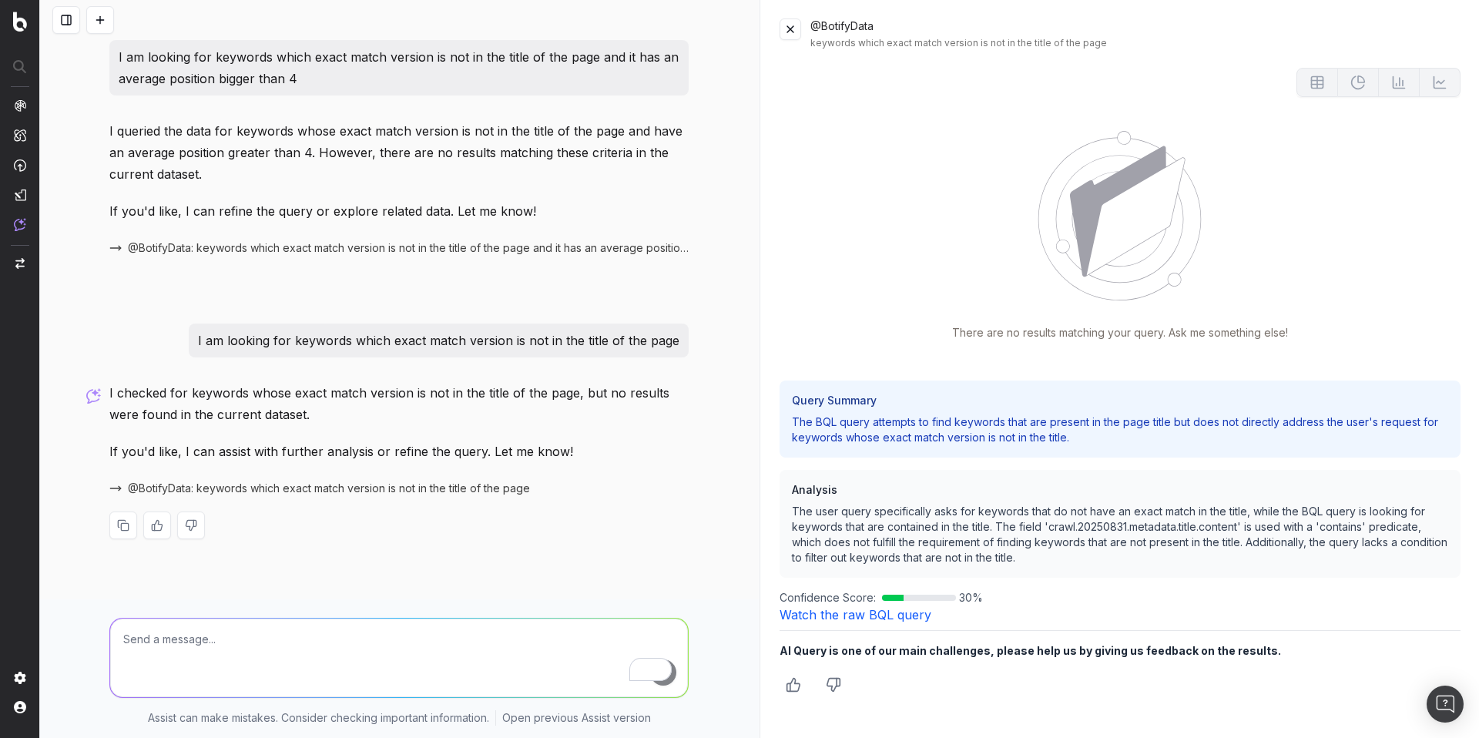
click at [795, 30] on button at bounding box center [790, 29] width 22 height 22
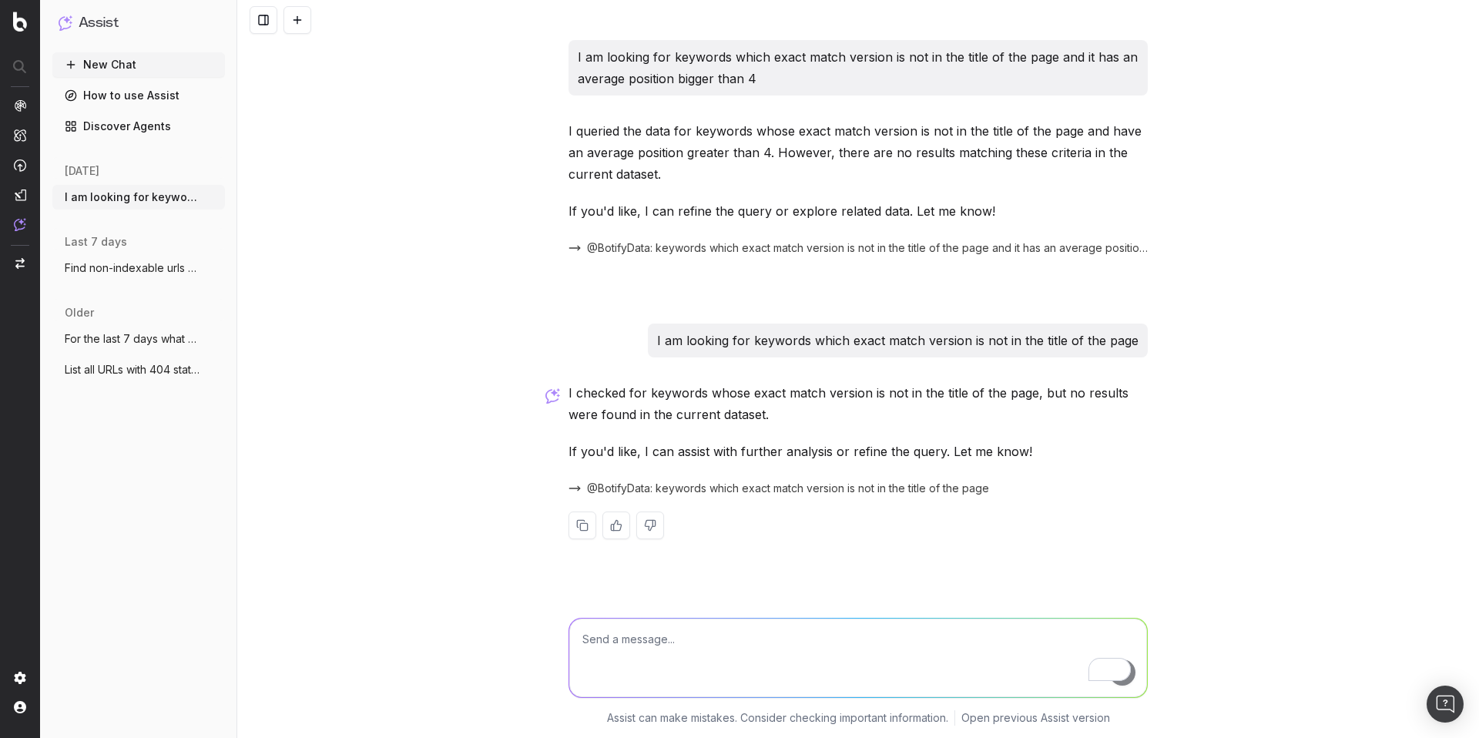
click at [770, 448] on p "If you'd like, I can assist with further analysis or refine the query. Let me k…" at bounding box center [857, 451] width 579 height 22
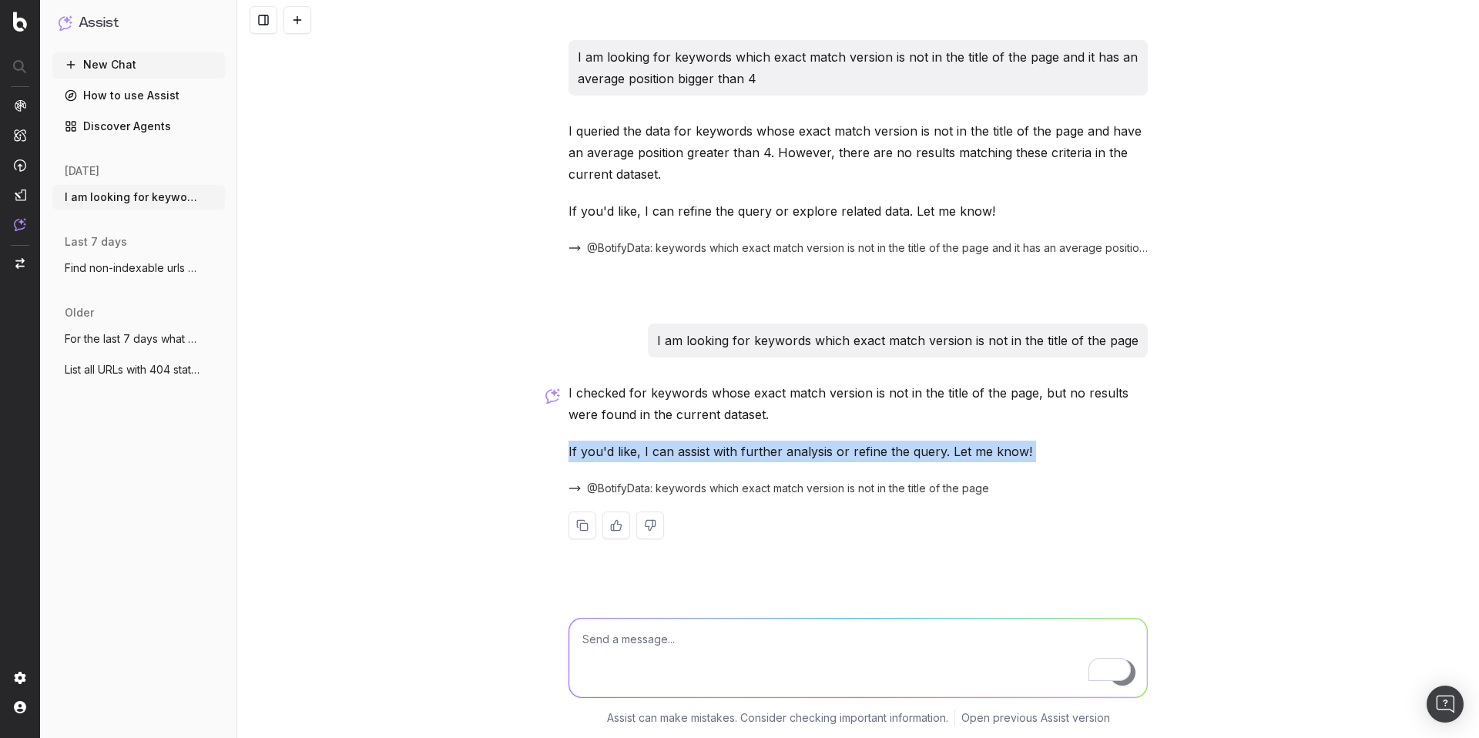
click at [770, 448] on p "If you'd like, I can assist with further analysis or refine the query. Let me k…" at bounding box center [857, 451] width 579 height 22
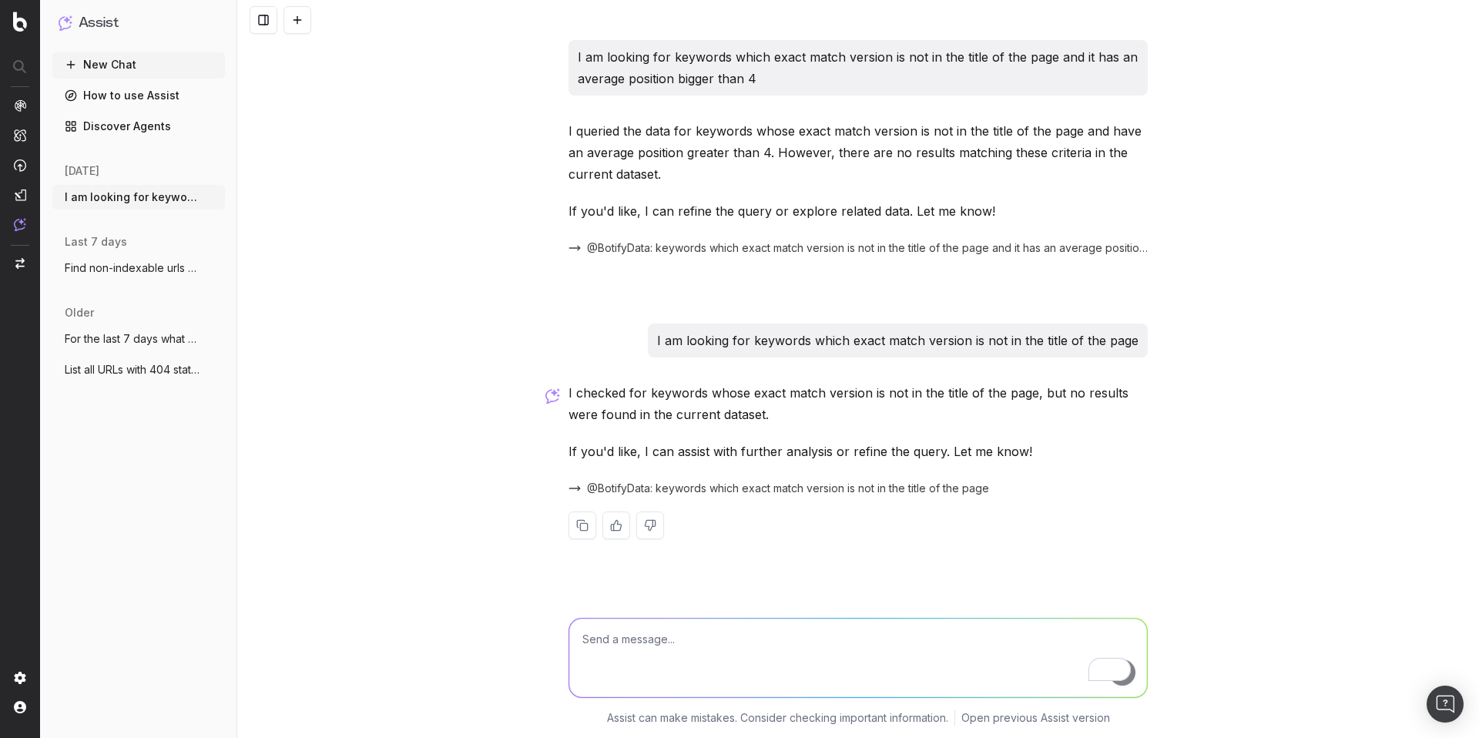
click at [874, 408] on p "I checked for keywords whose exact match version is not in the title of the pag…" at bounding box center [857, 403] width 579 height 43
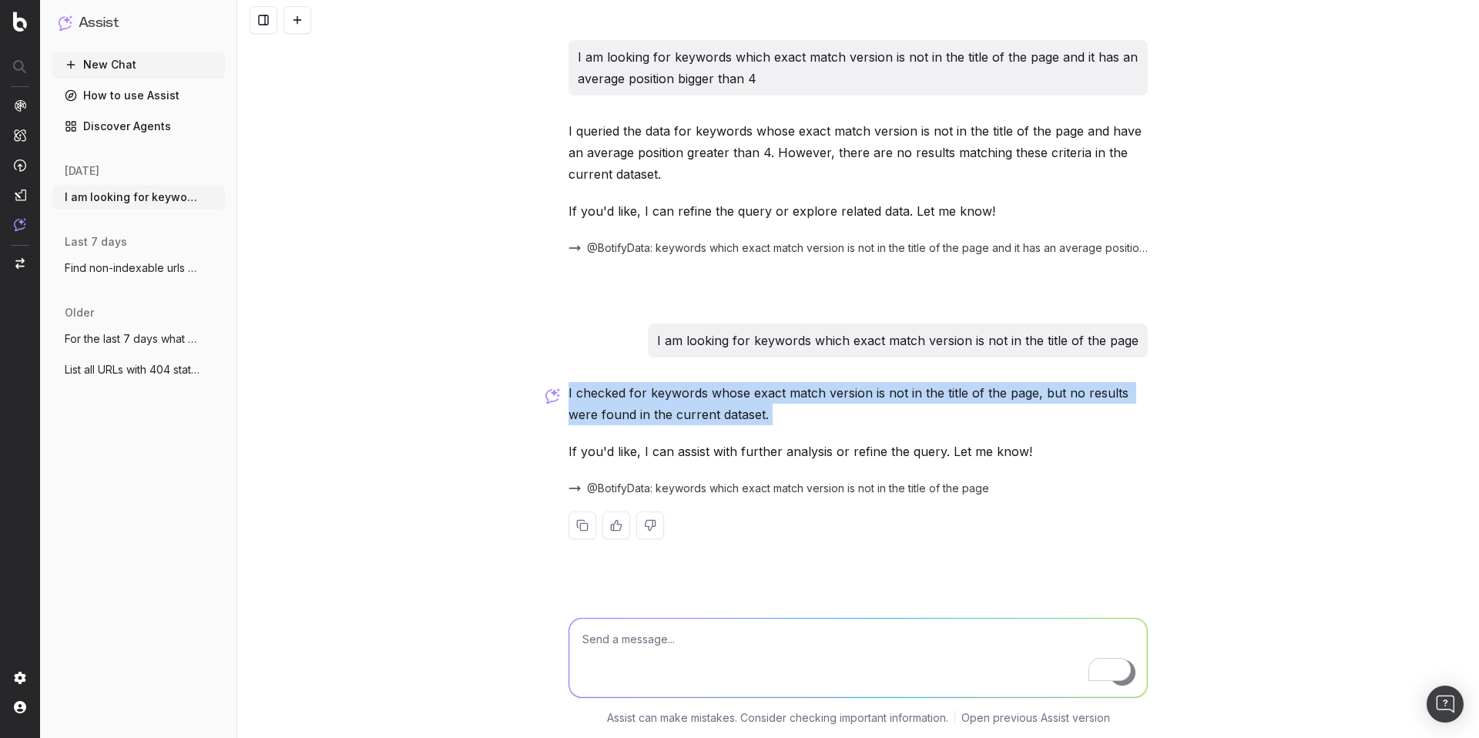
click at [874, 408] on p "I checked for keywords whose exact match version is not in the title of the pag…" at bounding box center [857, 403] width 579 height 43
copy p "I checked for keywords whose exact match version is not in the title of the pag…"
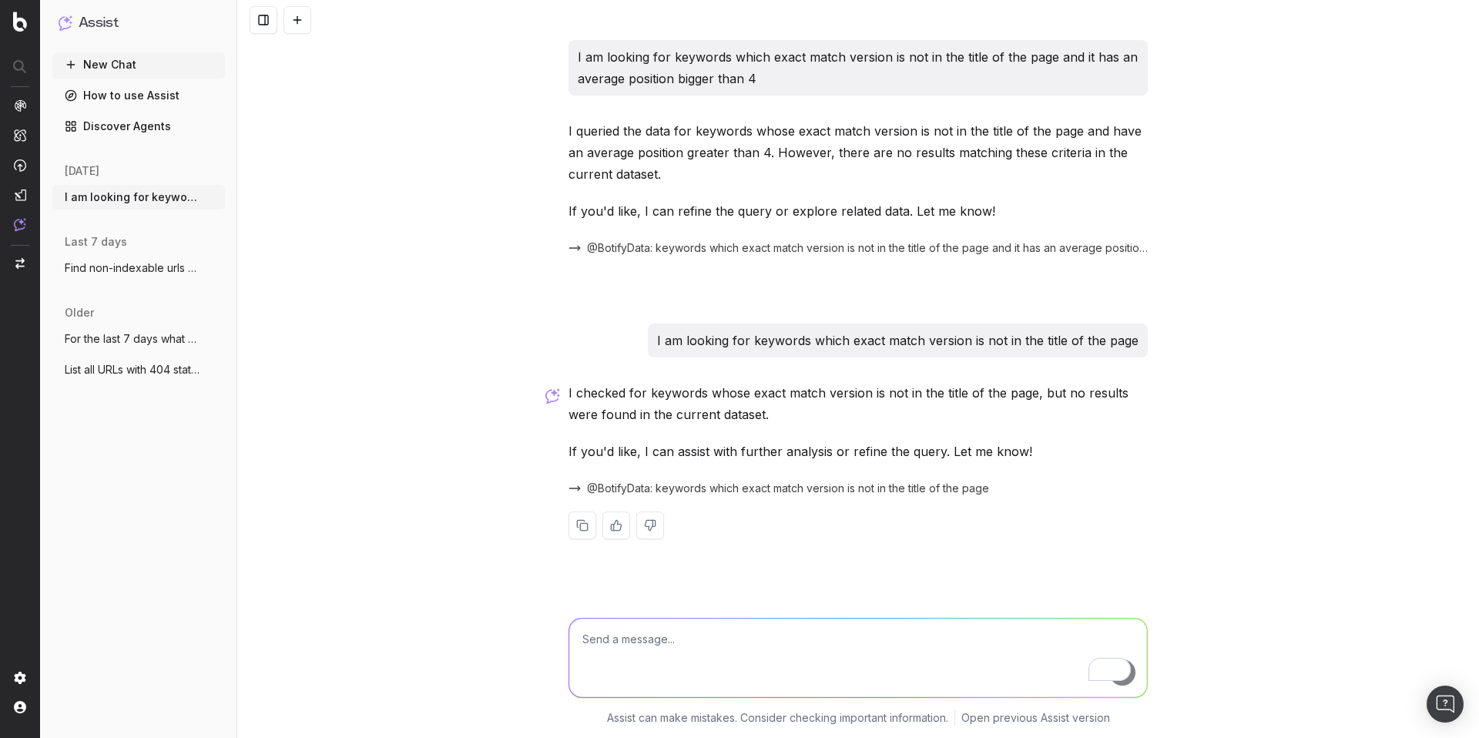
click at [668, 647] on textarea "To enrich screen reader interactions, please activate Accessibility in Grammarl…" at bounding box center [858, 657] width 578 height 79
paste textarea "I checked for keywords whose exact match version is not in the title of the pag…"
type textarea "I checked for keywords whose exact match version is not in the title of the pag…"
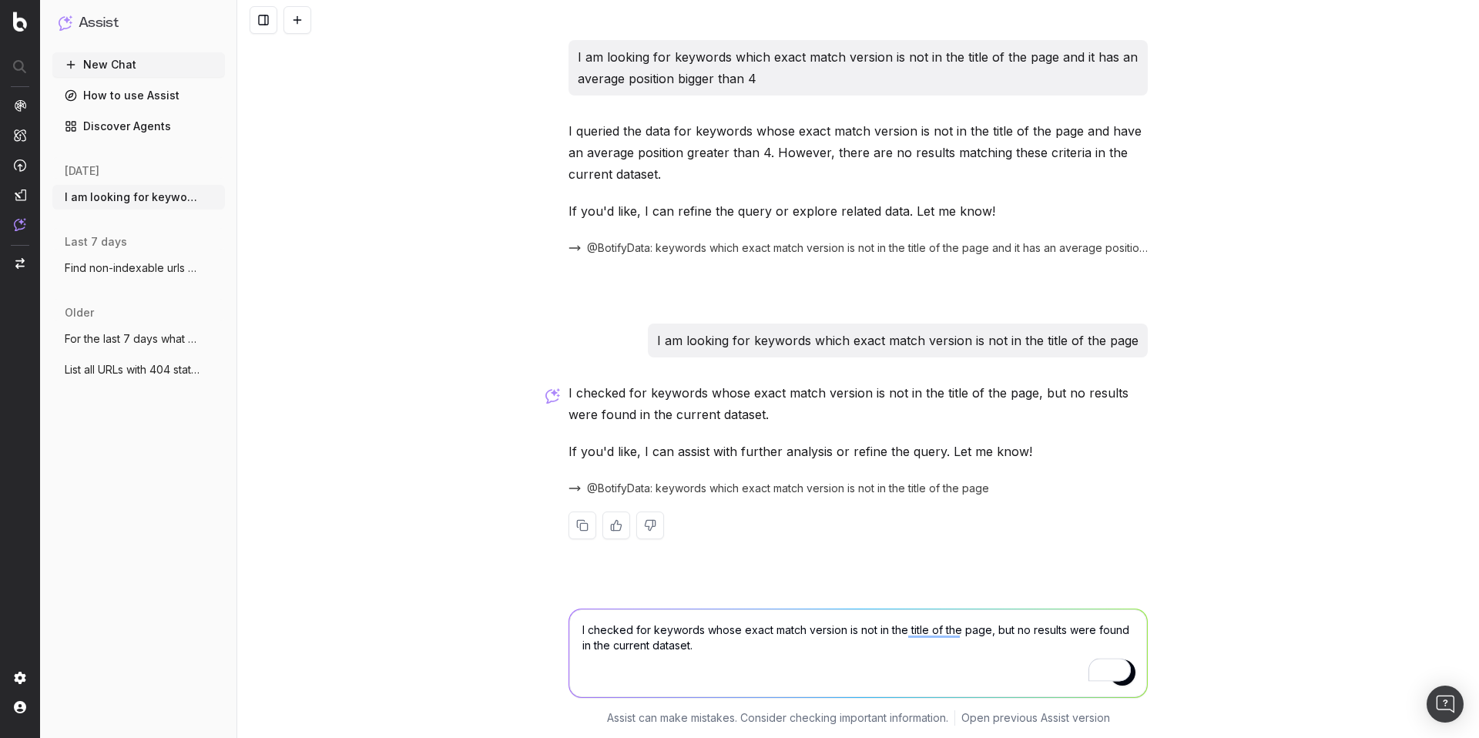
click at [742, 641] on textarea "I checked for keywords whose exact match version is not in the title of the pag…" at bounding box center [858, 653] width 578 height 88
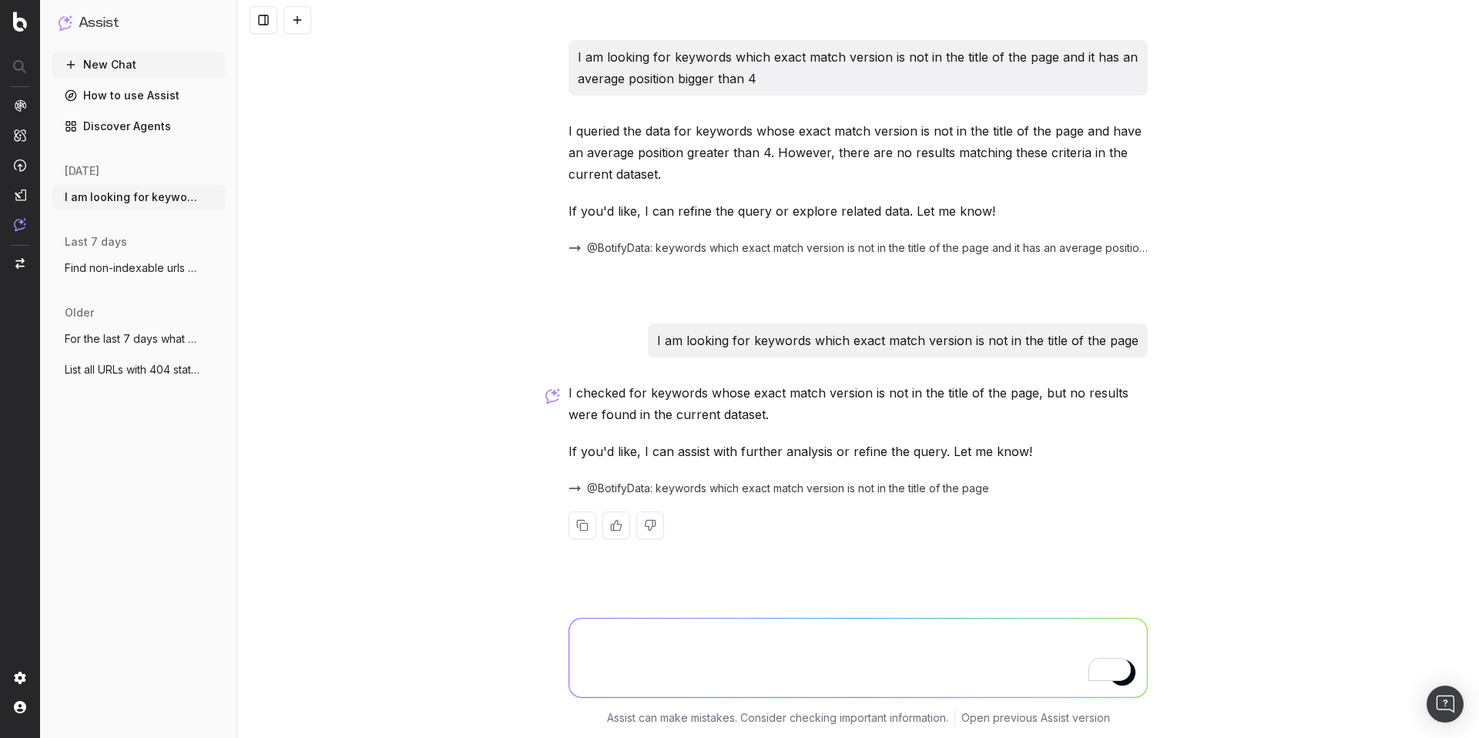
click at [710, 343] on p "I am looking for keywords which exact match version is not in the title of the …" at bounding box center [897, 341] width 481 height 22
copy p "I am looking for keywords which exact match version is not in the title of the …"
click at [615, 636] on textarea "To enrich screen reader interactions, please activate Accessibility in Grammarl…" at bounding box center [858, 657] width 578 height 79
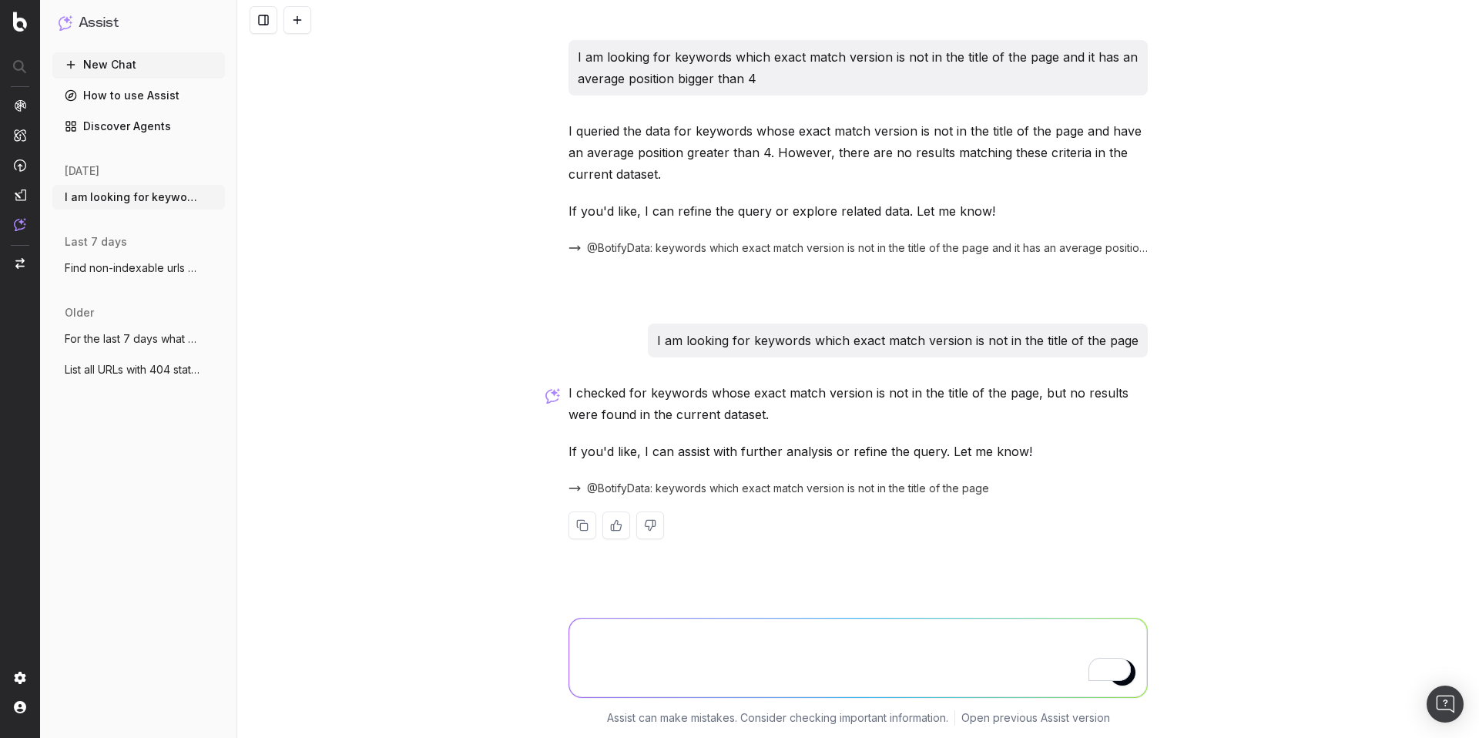
paste textarea "I am looking for keywords which exact match version is not in the title of the …"
click at [681, 628] on textarea "I am looking for keywords which exact match version is not in the title of the …" at bounding box center [858, 653] width 578 height 88
click at [681, 673] on textarea "I am looking for keywords which exact match version is not in the title of the …" at bounding box center [858, 653] width 578 height 88
click at [685, 646] on textarea "I am looking for keywords which exact match version is not in the title of the …" at bounding box center [858, 657] width 578 height 79
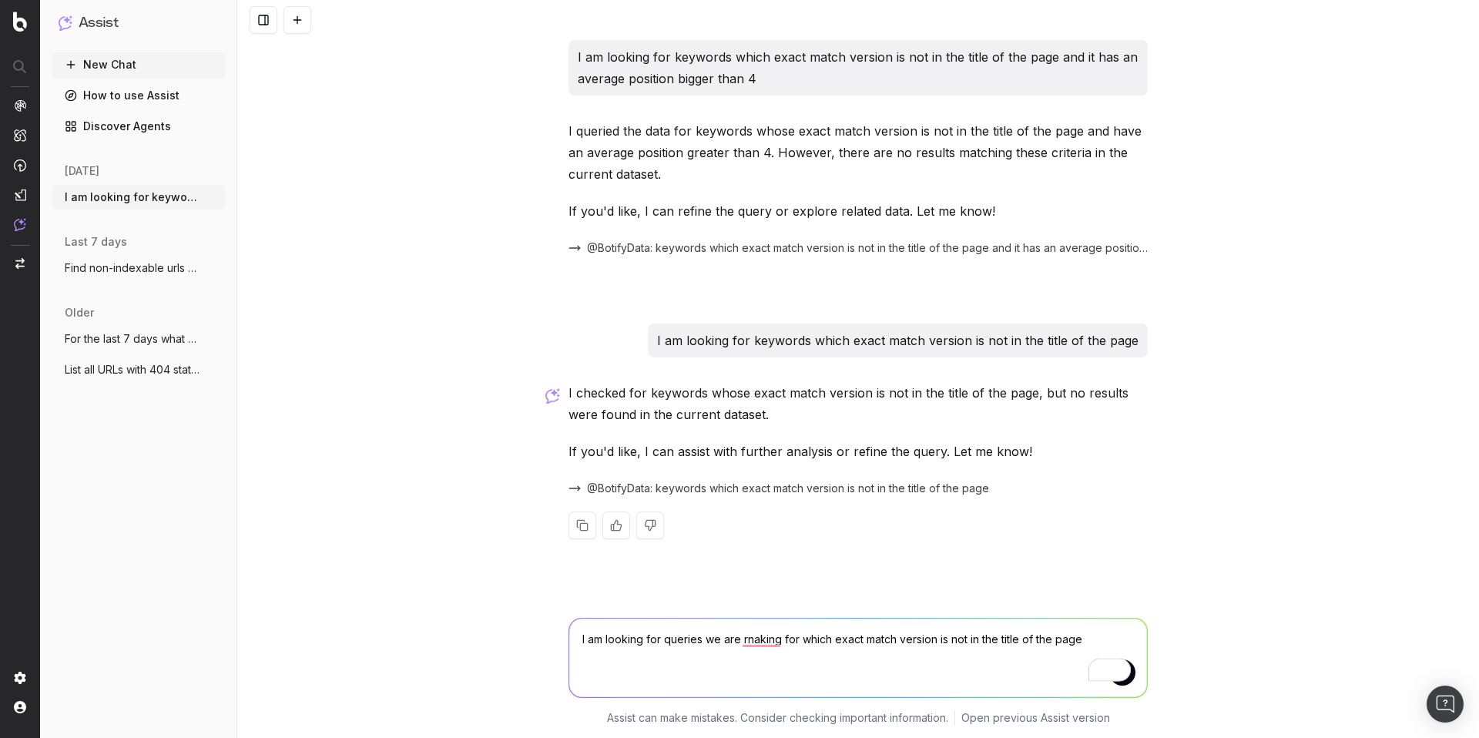
click at [1000, 638] on textarea "I am looking for queries we are rnaking for which exact match version is not in…" at bounding box center [858, 657] width 578 height 79
drag, startPoint x: 1066, startPoint y: 638, endPoint x: 1080, endPoint y: 635, distance: 15.0
click at [1080, 635] on textarea "I am looking for queries we are rnaking for which exact match version is not in…" at bounding box center [858, 657] width 578 height 79
click at [1073, 636] on textarea "I am looking for queries we are rnaking for which exact match version is not in…" at bounding box center [858, 657] width 578 height 79
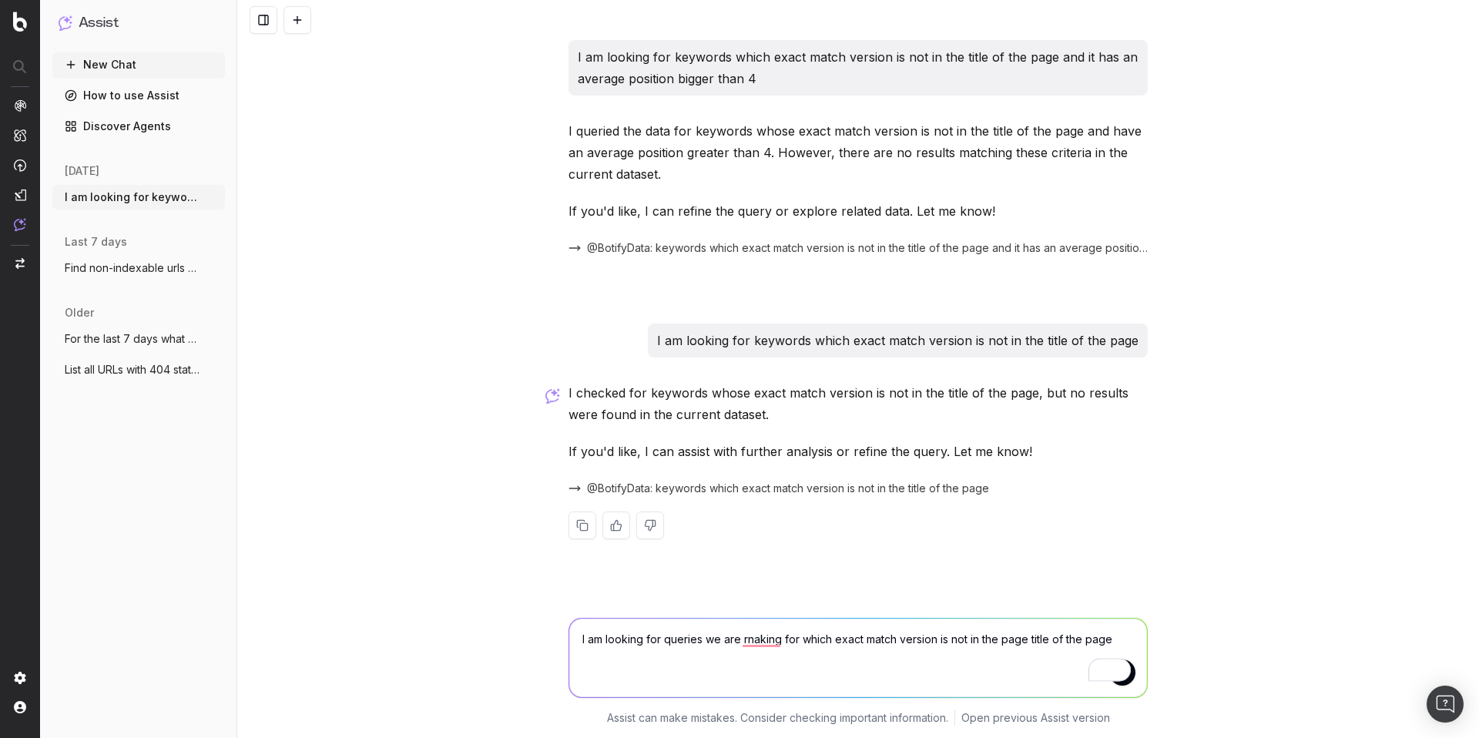
click at [1085, 640] on textarea "I am looking for queries we are rnaking for which exact match version is not in…" at bounding box center [858, 657] width 578 height 79
click at [587, 659] on textarea "I am looking for queries we are rnaking for which exact match version is not in…" at bounding box center [858, 657] width 578 height 79
type textarea "I am looking for queries we are rnaking for which exact match version is not in…"
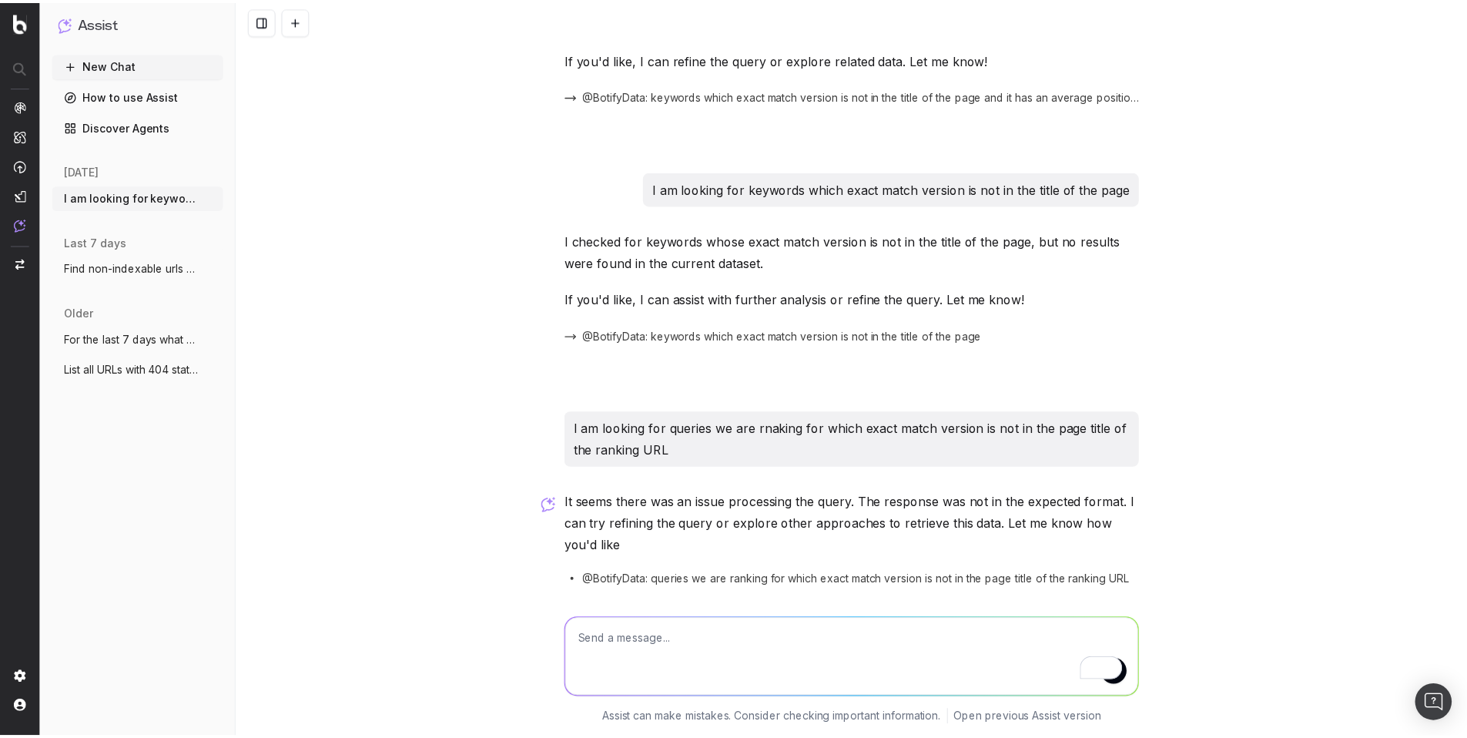
scroll to position [205, 0]
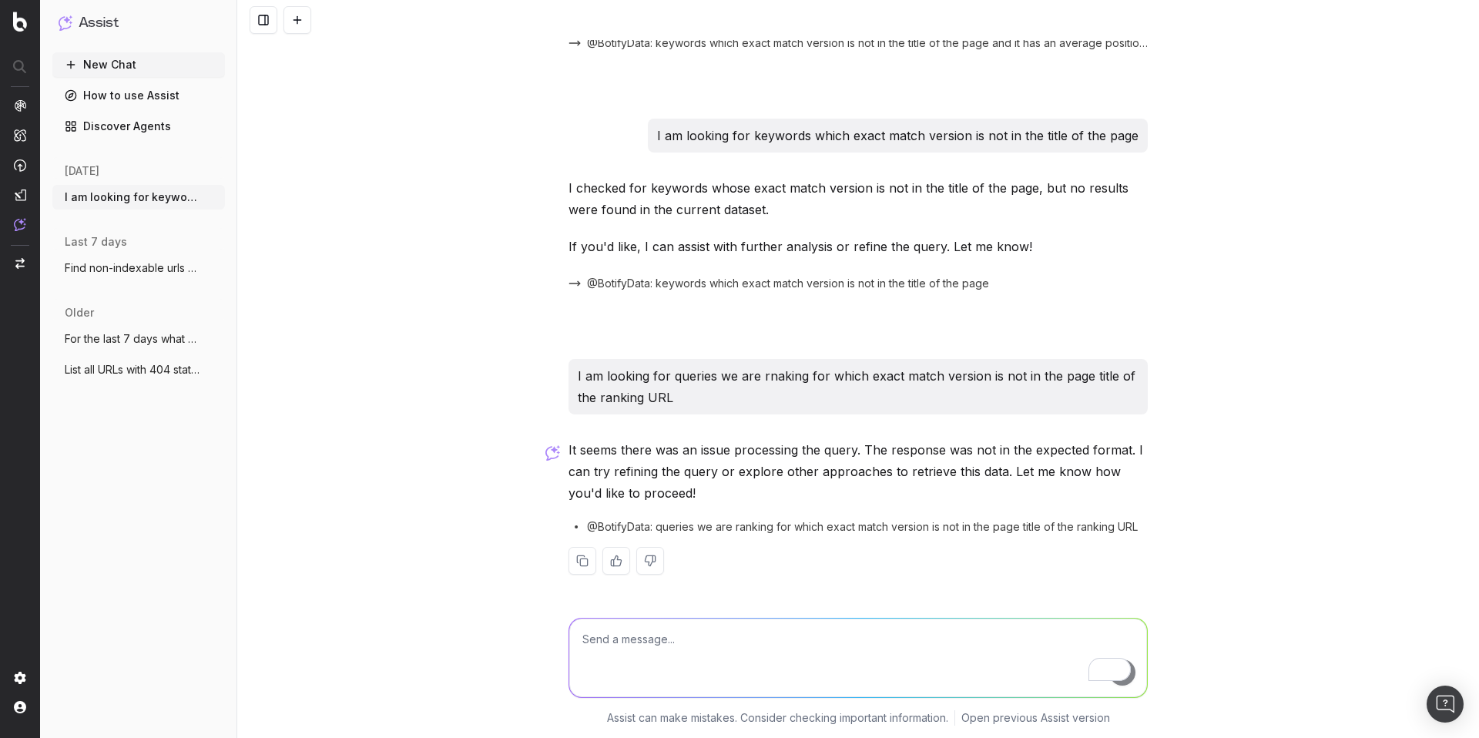
click at [672, 467] on p "It seems there was an issue processing the query. The response was not in the e…" at bounding box center [857, 471] width 579 height 65
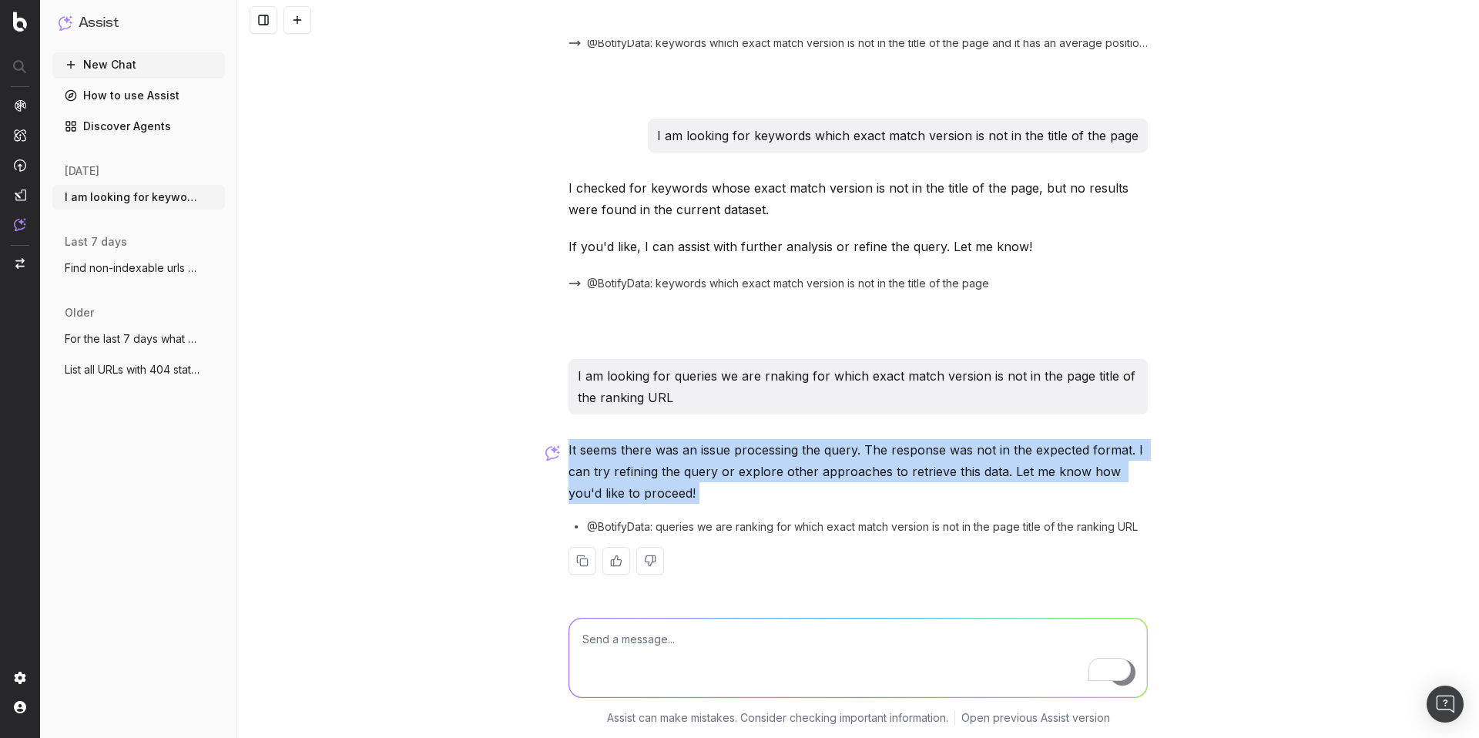
click at [672, 467] on p "It seems there was an issue processing the query. The response was not in the e…" at bounding box center [857, 471] width 579 height 65
click at [769, 464] on p "It seems there was an issue processing the query. The response was not in the e…" at bounding box center [857, 471] width 579 height 65
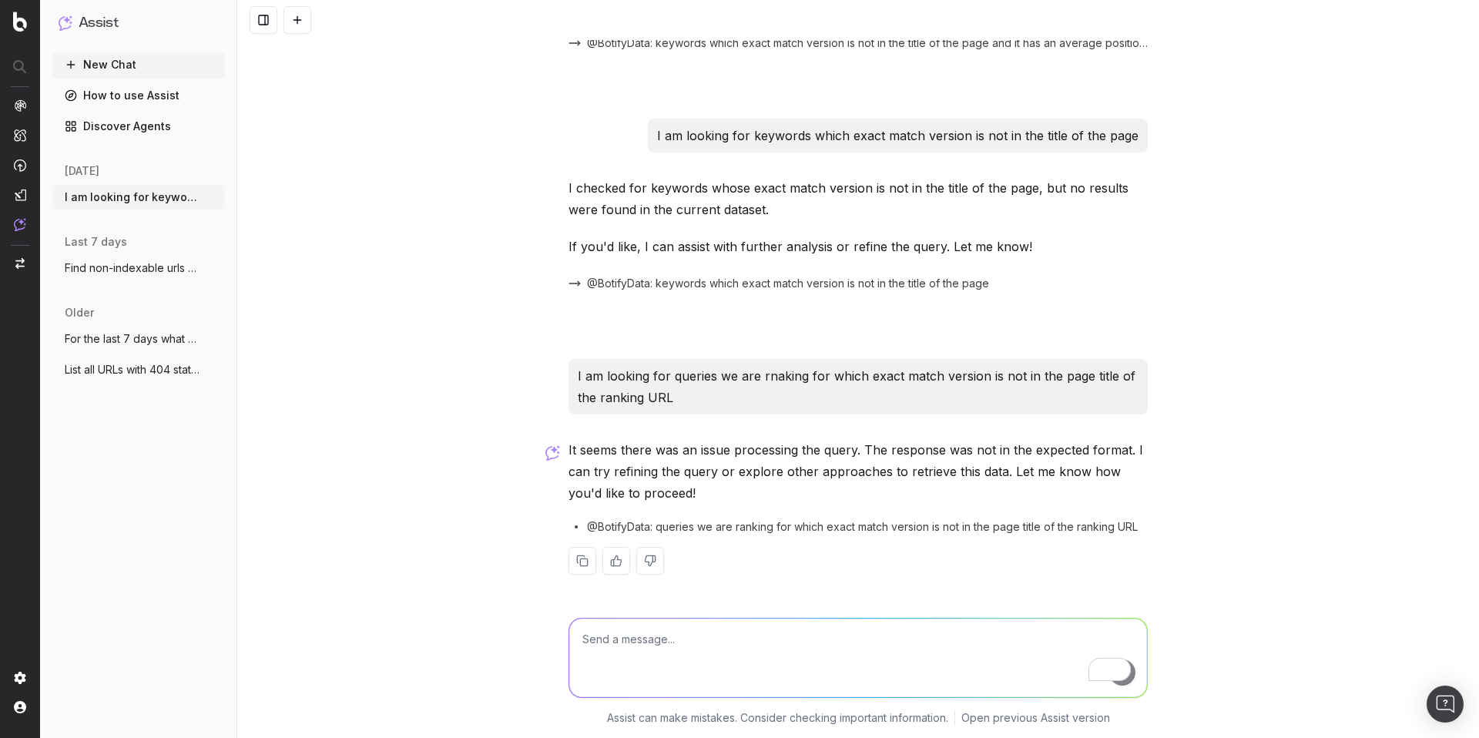
click at [688, 371] on p "I am looking for queries we are rnaking for which exact match version is not in…" at bounding box center [858, 386] width 561 height 43
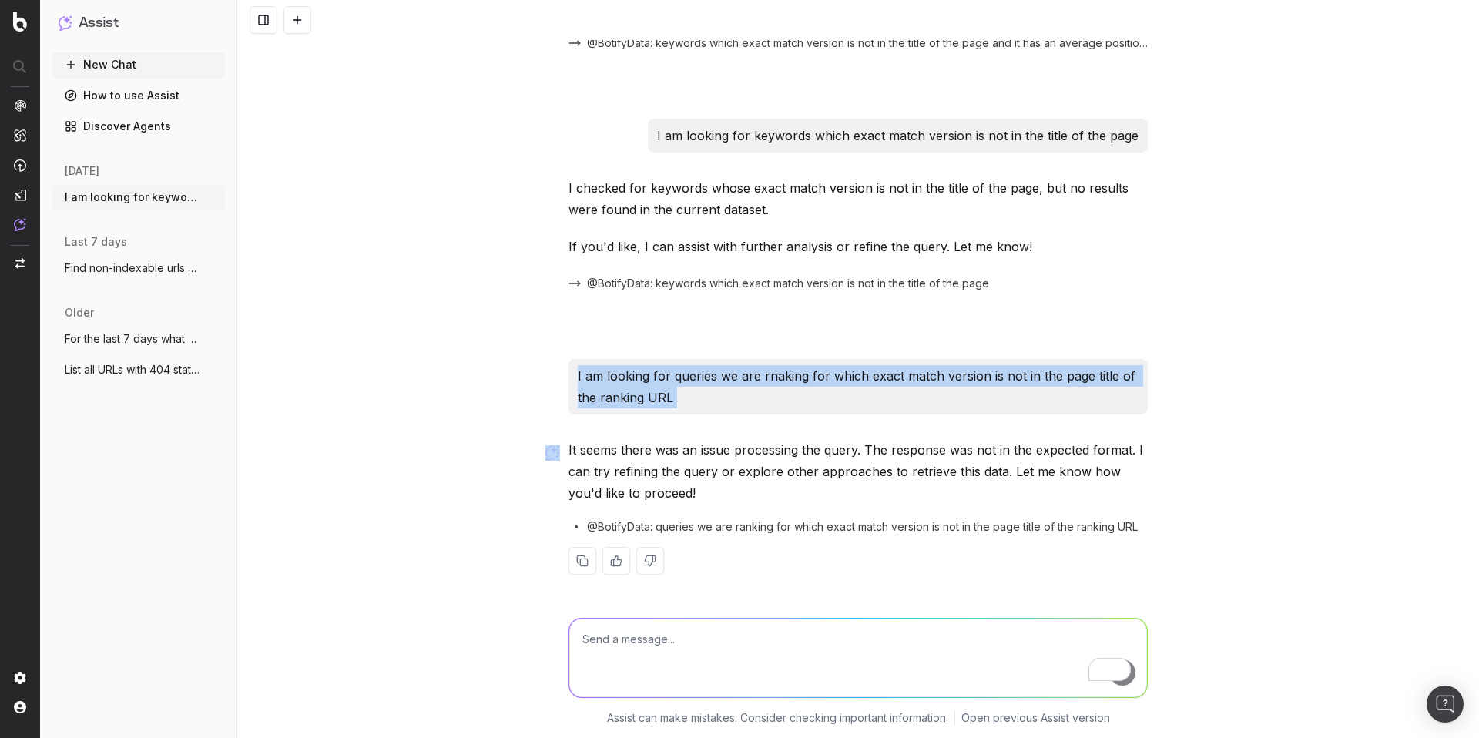
click at [688, 371] on p "I am looking for queries we are rnaking for which exact match version is not in…" at bounding box center [858, 386] width 561 height 43
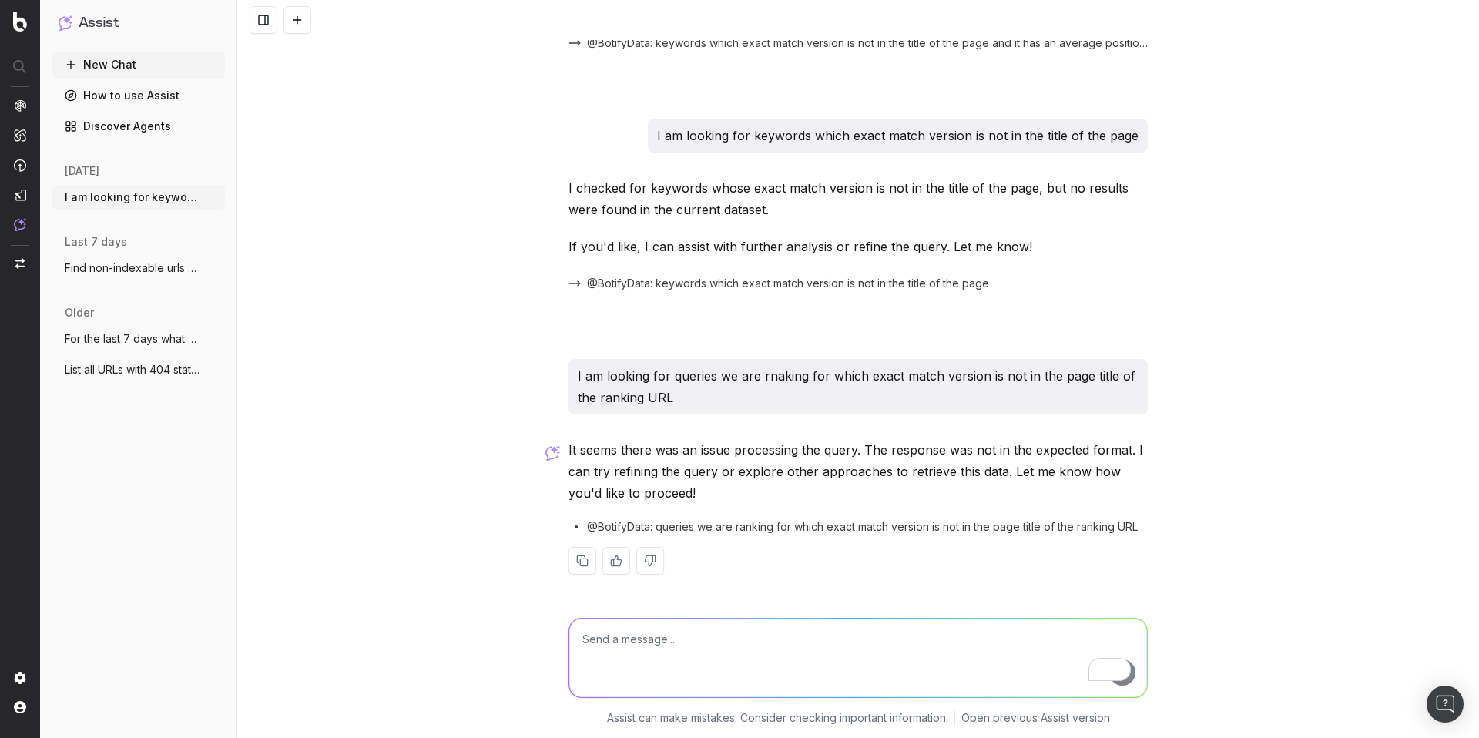
click at [900, 527] on span "@BotifyData: queries we are ranking for which exact match version is not in the…" at bounding box center [862, 526] width 551 height 15
click at [149, 125] on link "Discover Agents" at bounding box center [138, 126] width 172 height 25
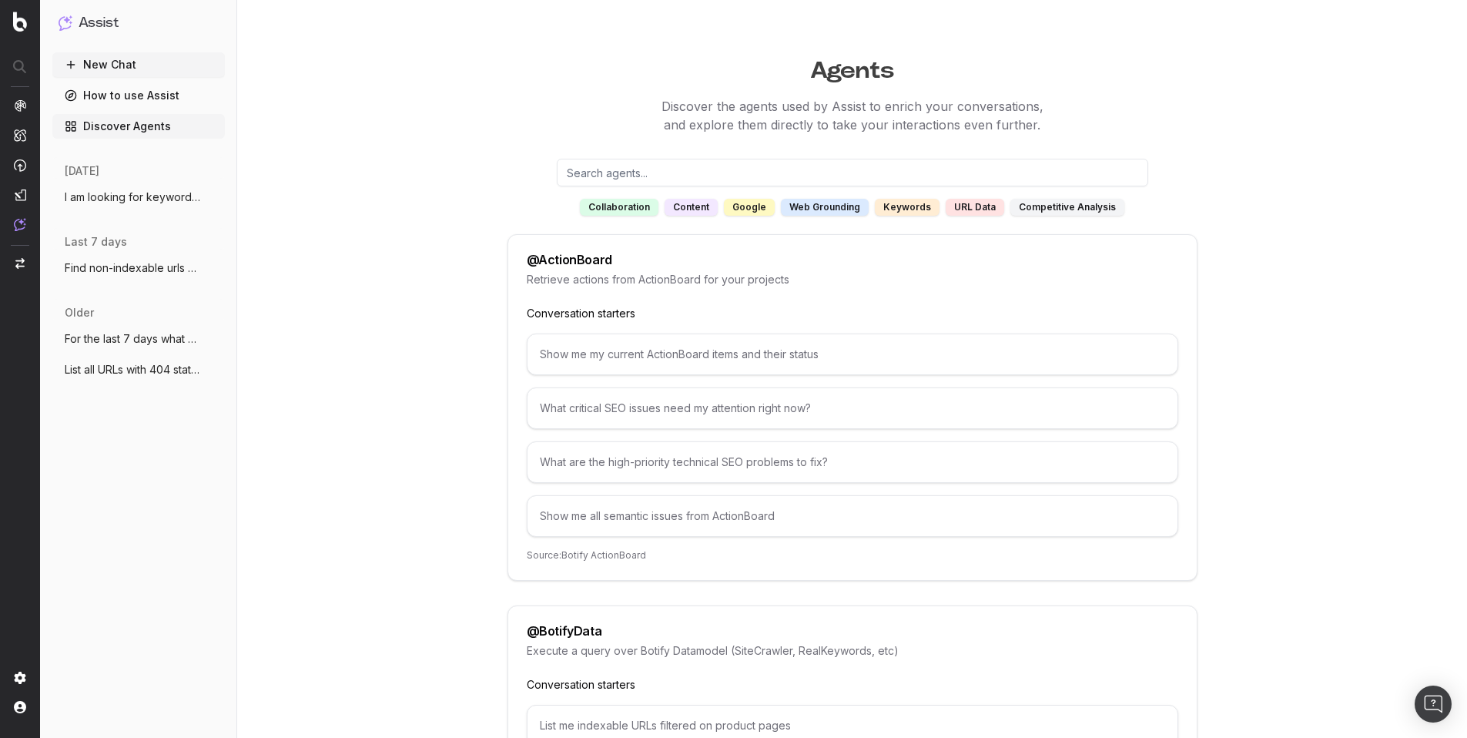
click at [642, 357] on div "Show me my current ActionBoard items and their status" at bounding box center [852, 354] width 651 height 42
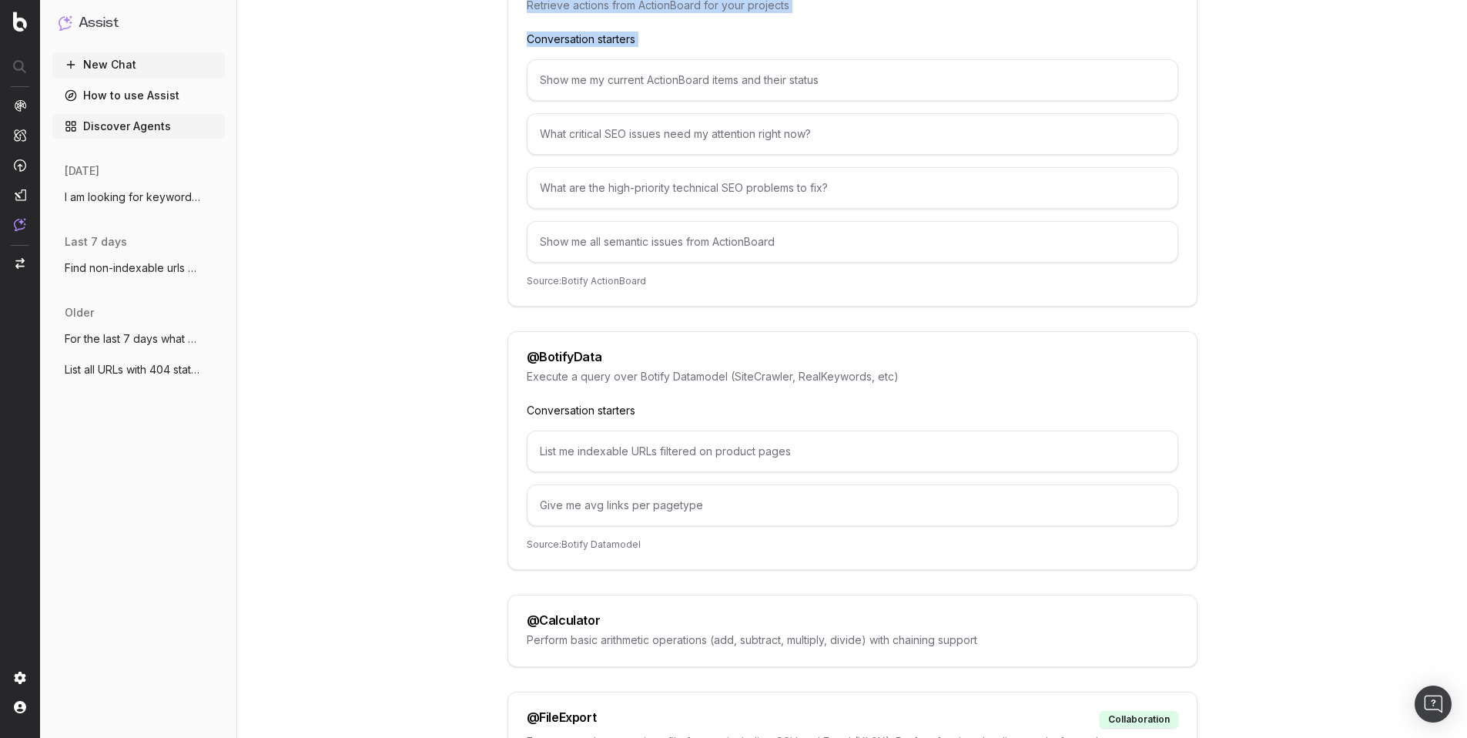
scroll to position [303, 0]
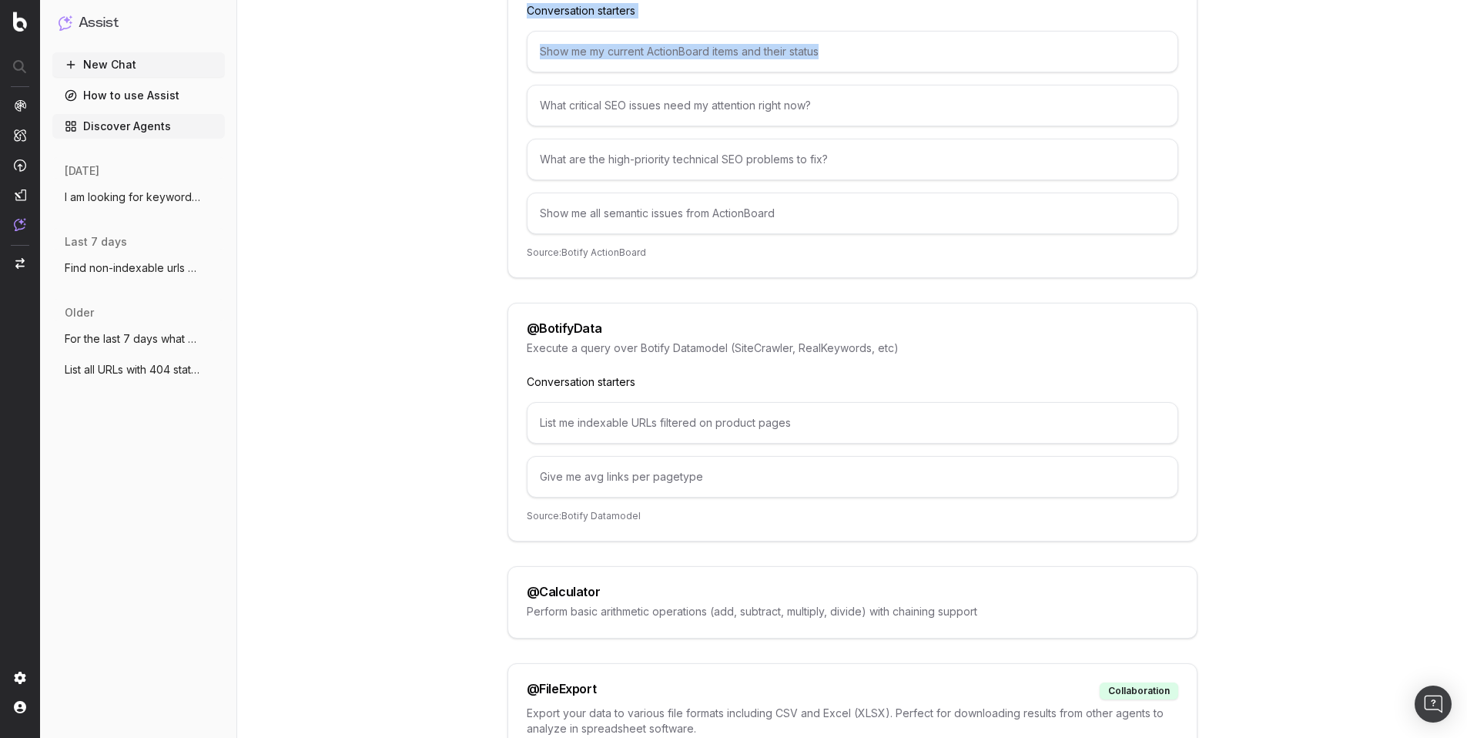
drag, startPoint x: 1478, startPoint y: 34, endPoint x: 1478, endPoint y: 59, distance: 25.4
click at [1467, 59] on html "Assist New Chat How to use Assist Discover Agents [DATE] I am looking for keywo…" at bounding box center [733, 66] width 1467 height 738
click at [705, 421] on div "List me indexable URLs filtered on product pages" at bounding box center [852, 423] width 651 height 42
click at [632, 466] on div "Give me avg links per pagetype" at bounding box center [852, 477] width 651 height 42
click at [634, 471] on div "Give me avg links per pagetype" at bounding box center [852, 477] width 651 height 42
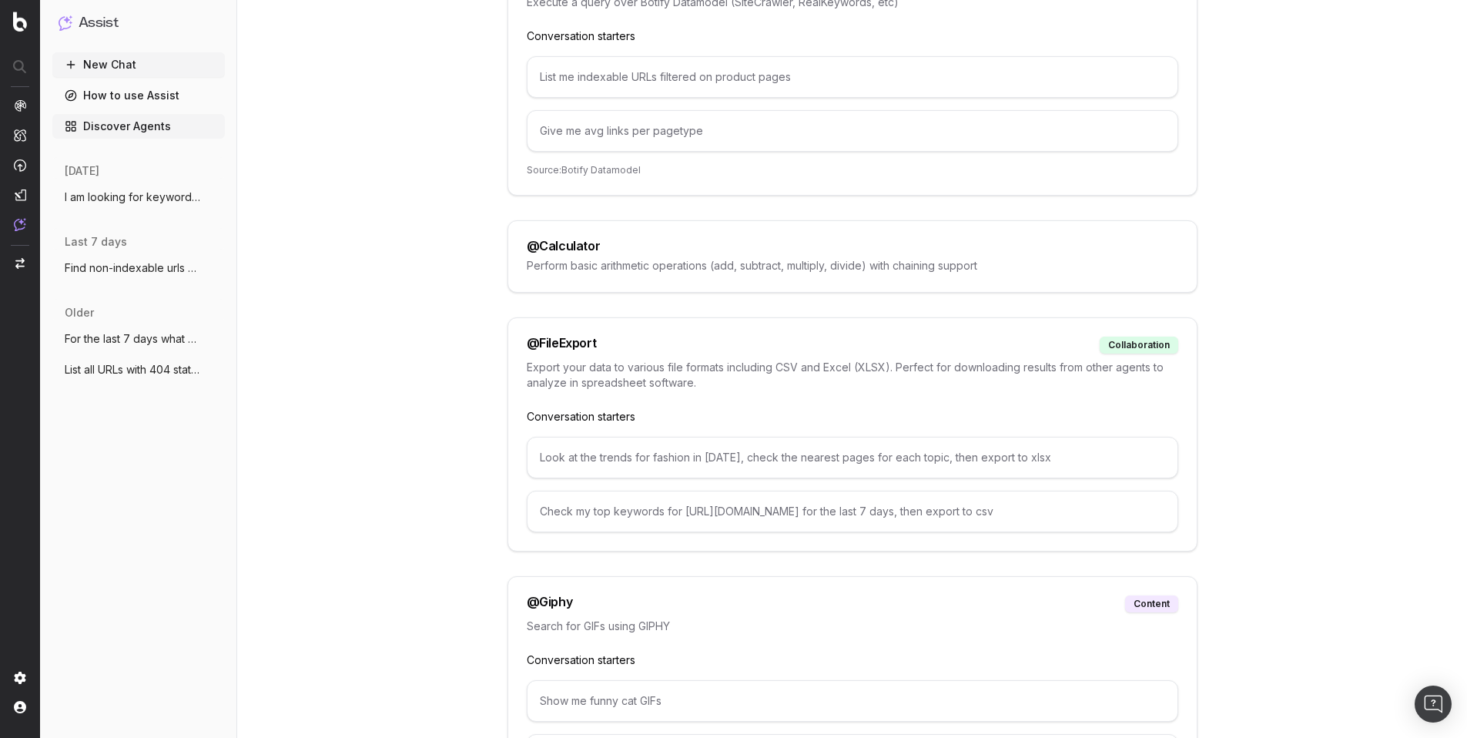
scroll to position [638, 0]
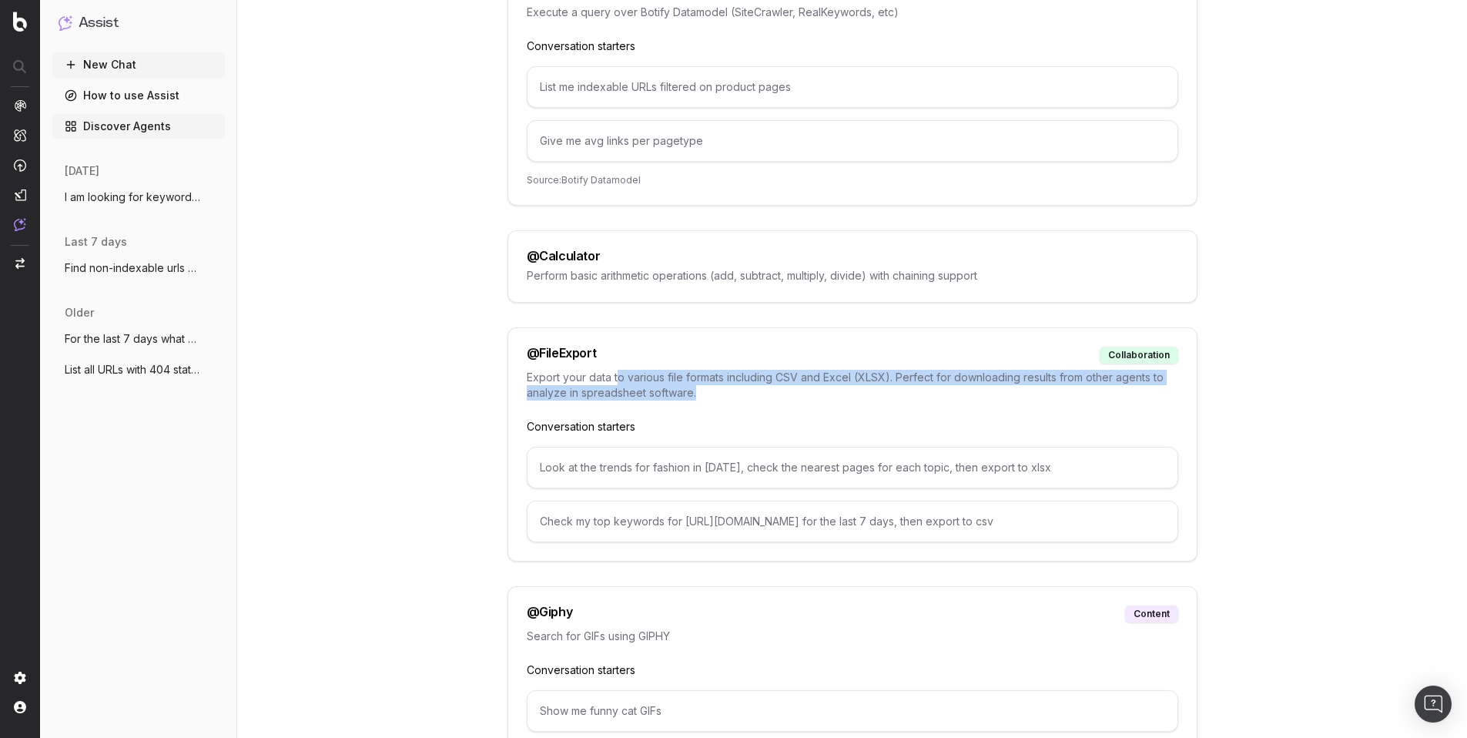
drag, startPoint x: 619, startPoint y: 375, endPoint x: 703, endPoint y: 414, distance: 92.7
click at [703, 414] on div "Export your data to various file formats including CSV and Excel (XLSX). Perfec…" at bounding box center [852, 394] width 651 height 49
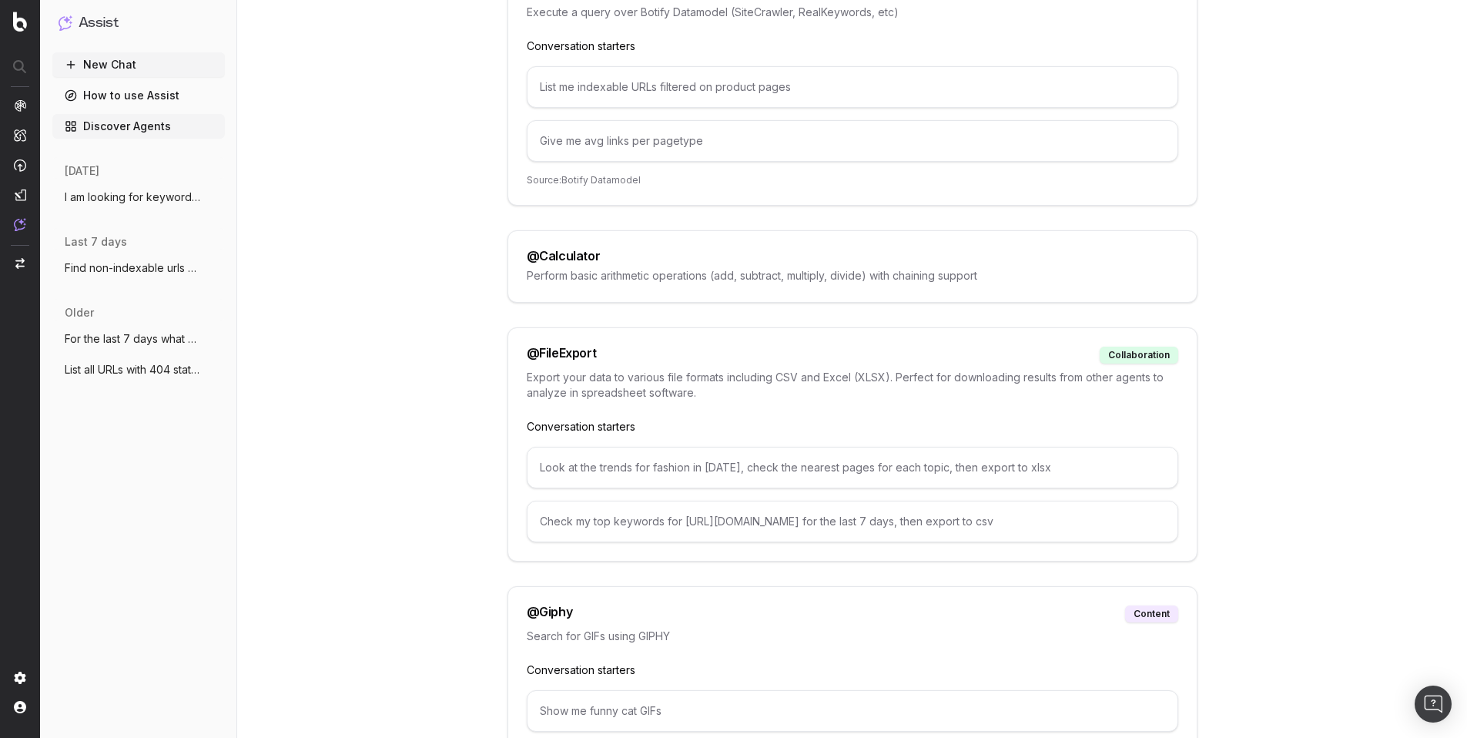
scroll to position [987, 0]
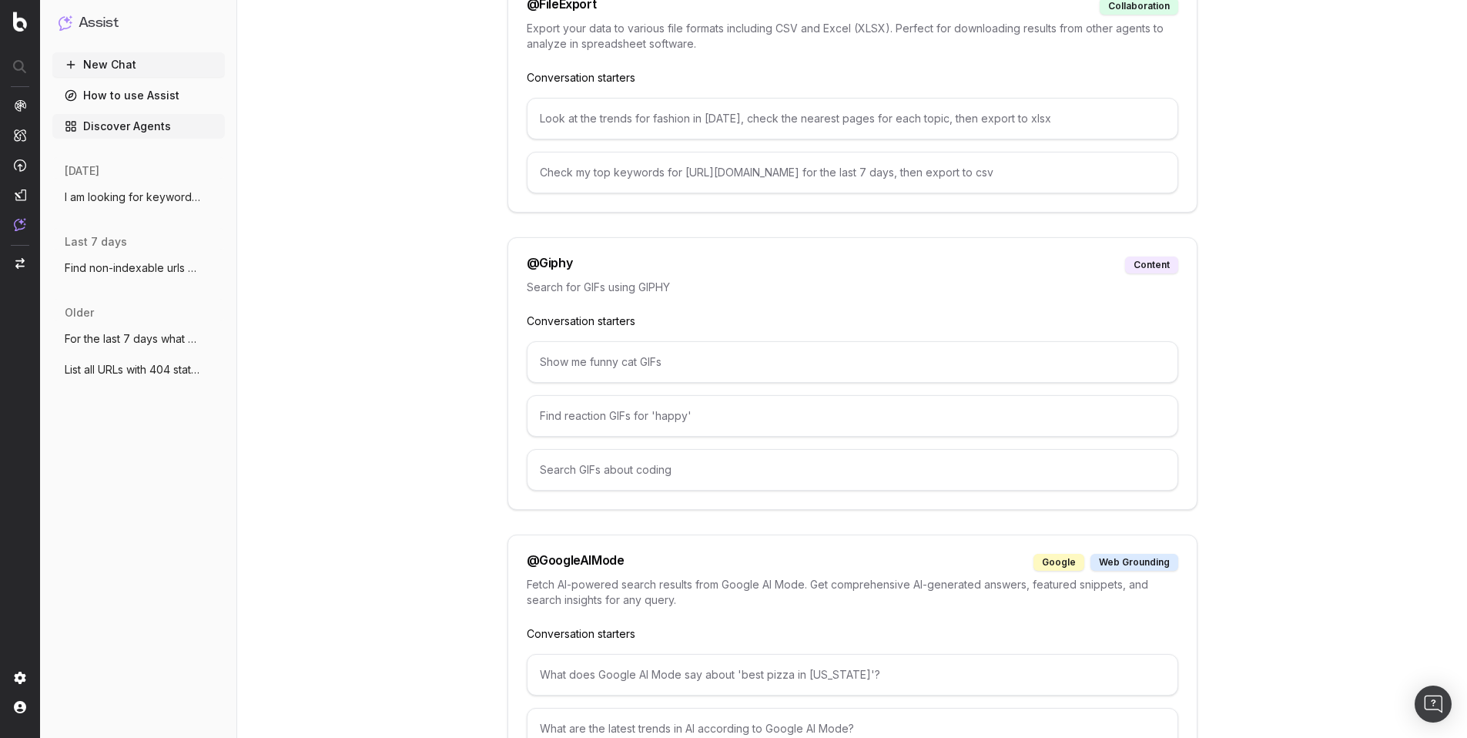
click at [590, 358] on div "Show me funny cat GIFs" at bounding box center [852, 362] width 651 height 42
click at [584, 323] on p "Conversation starters" at bounding box center [852, 320] width 651 height 15
click at [1156, 255] on div "@ Giphy content Search for GIFs using GIPHY Conversation starters Show me funny…" at bounding box center [852, 373] width 690 height 273
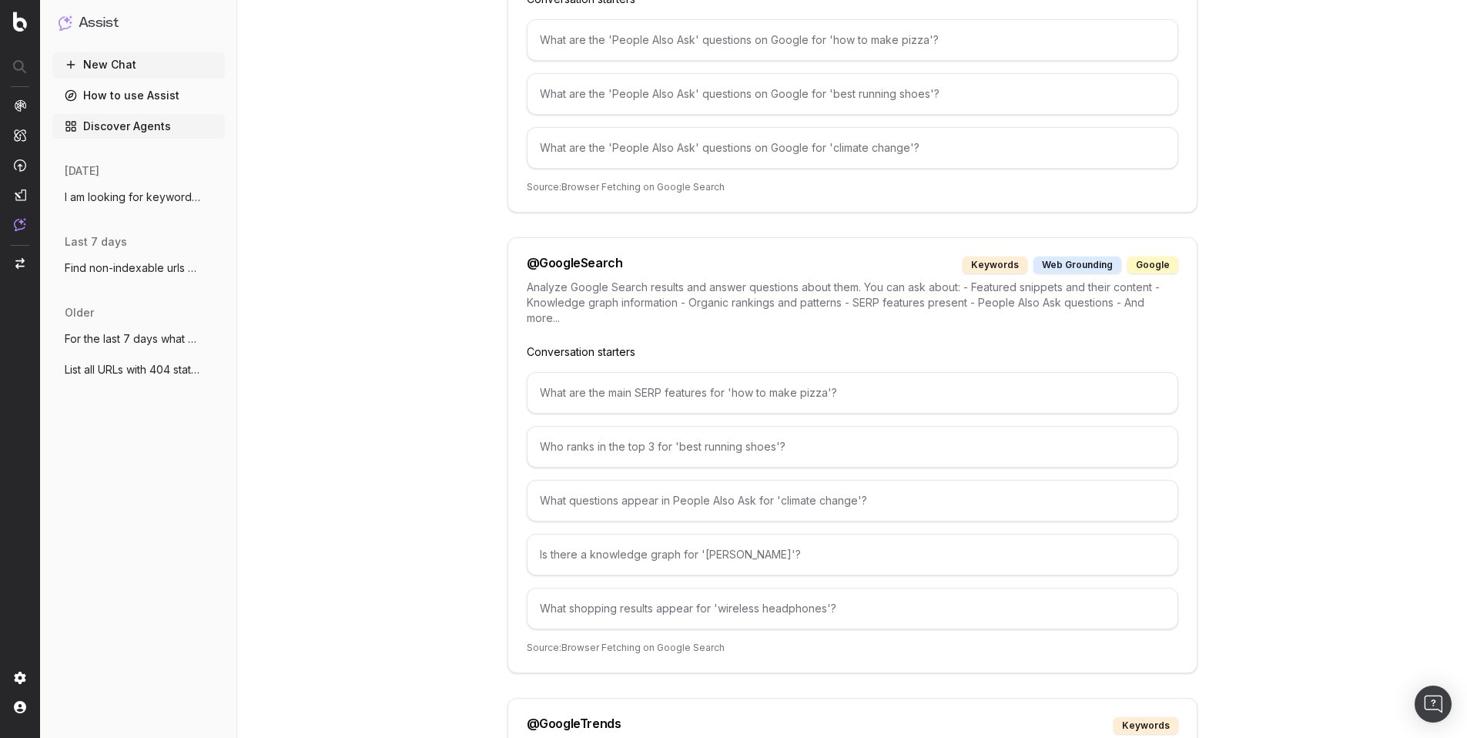
scroll to position [1924, 0]
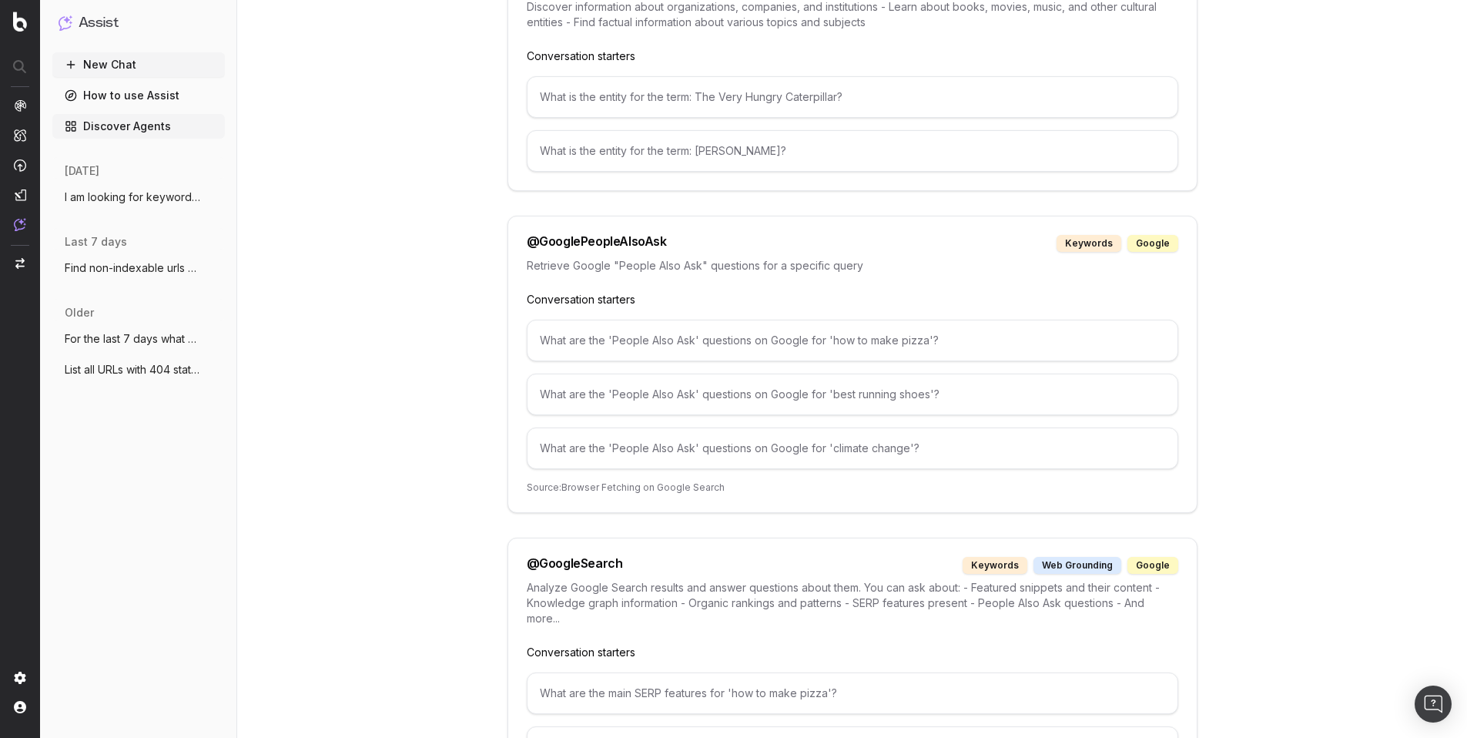
click at [949, 338] on div "What are the 'People Also Ask' questions on Google for 'how to make pizza'?" at bounding box center [852, 341] width 651 height 42
click at [618, 487] on p "Source: Browser Fetching on Google Search" at bounding box center [852, 487] width 651 height 12
drag, startPoint x: 765, startPoint y: 494, endPoint x: 839, endPoint y: 498, distance: 74.0
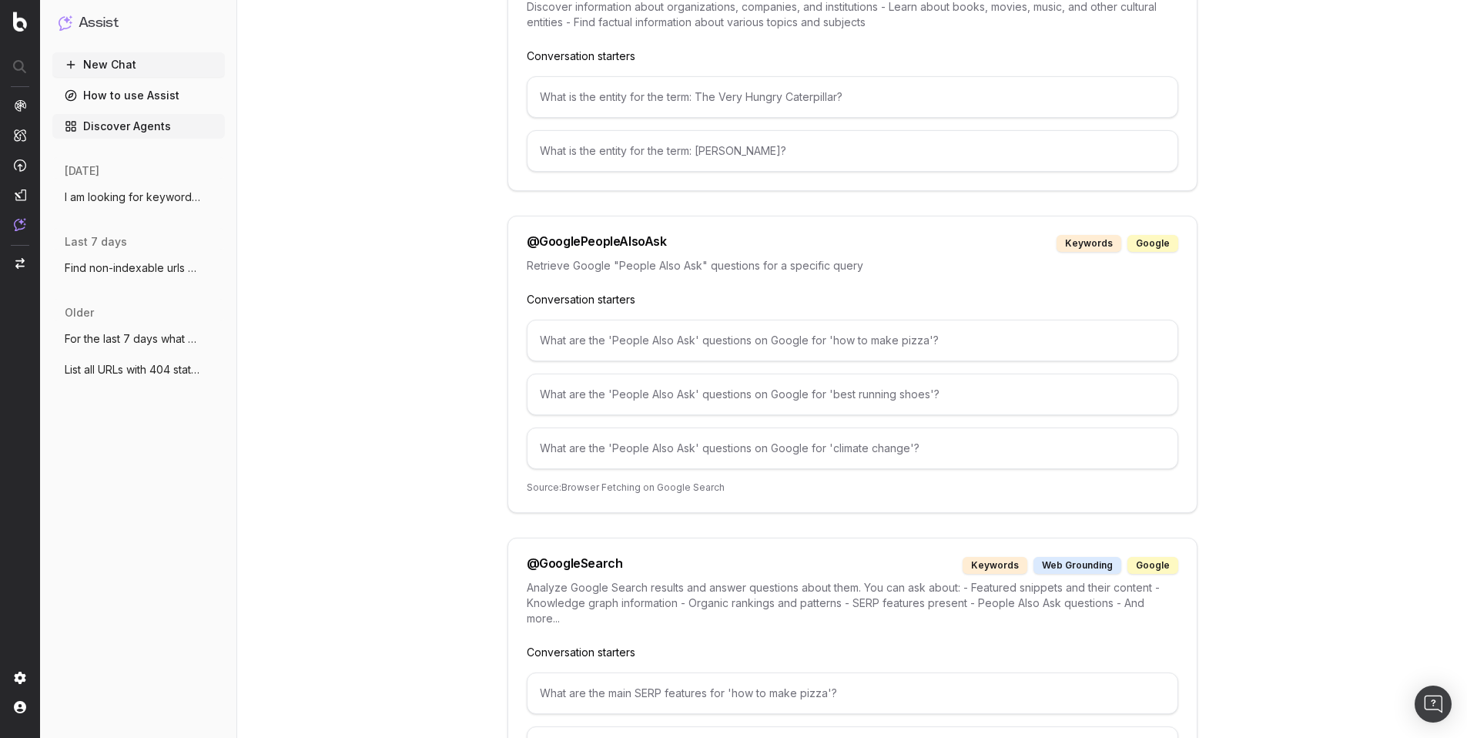
click at [765, 494] on div "@ GooglePeopleAlsoAsk keywords google Retrieve Google "People Also Ask" questio…" at bounding box center [852, 364] width 690 height 297
click at [1433, 689] on div "Open Intercom Messenger" at bounding box center [1433, 704] width 41 height 41
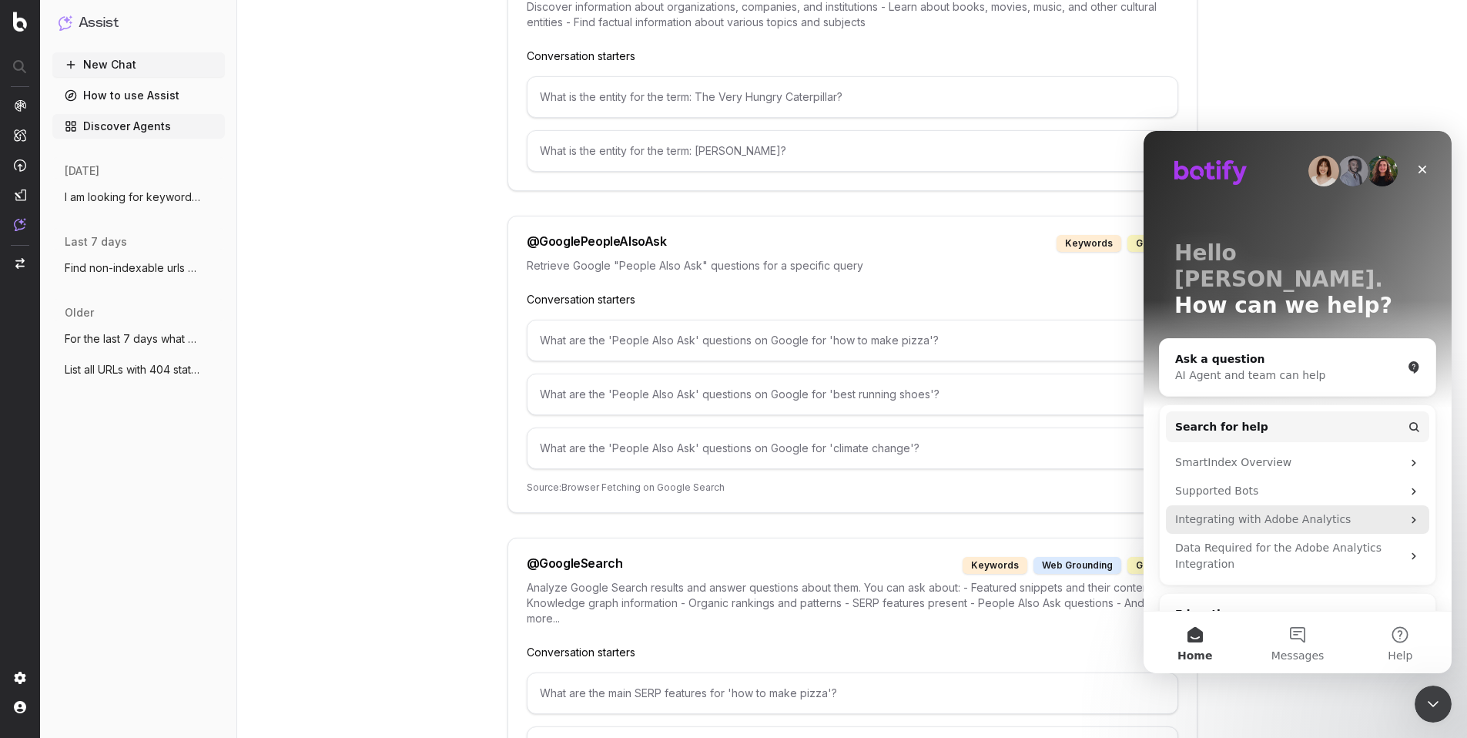
scroll to position [0, 0]
click at [1426, 175] on icon "Close" at bounding box center [1422, 169] width 12 height 12
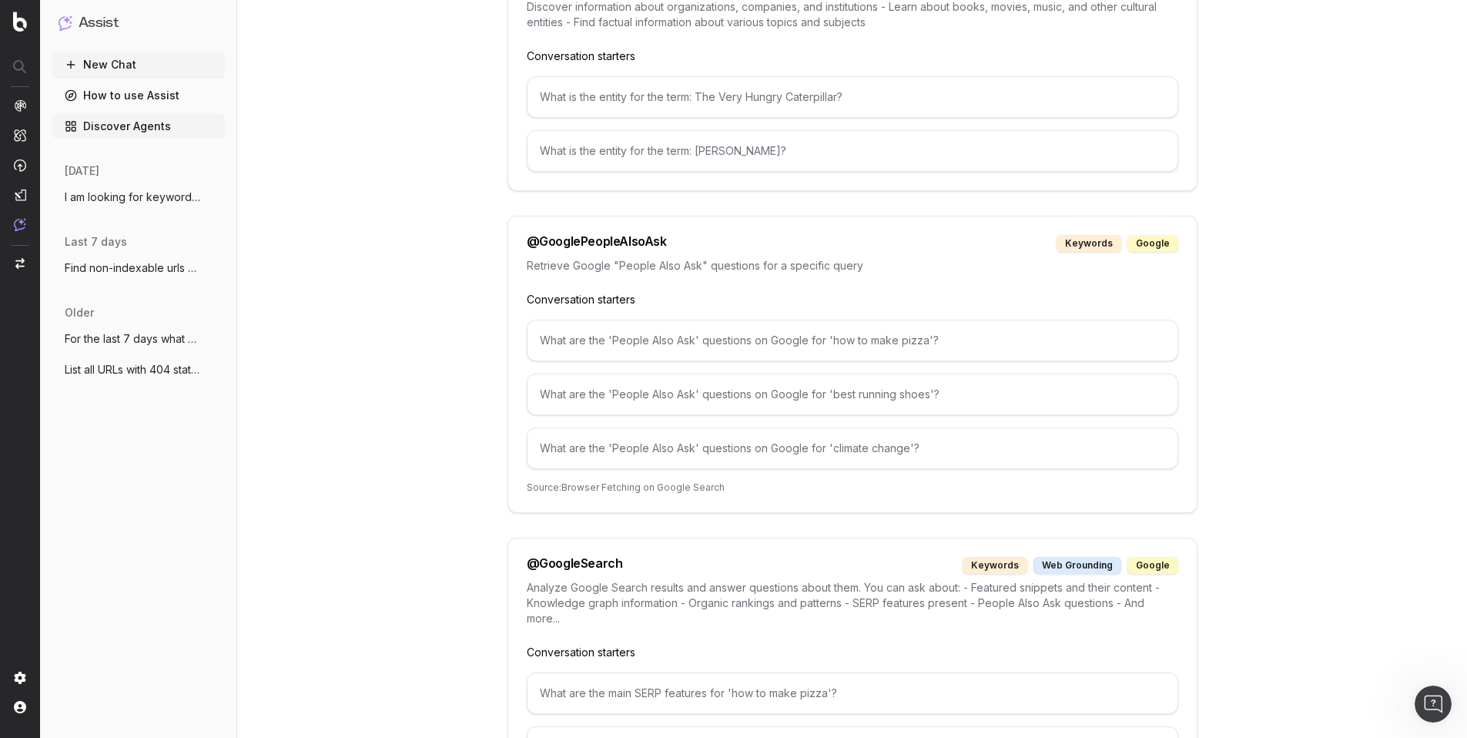
click at [962, 385] on div "What are the 'People Also Ask' questions on Google for 'best running shoes'?" at bounding box center [852, 394] width 651 height 42
click at [950, 402] on div "What are the 'People Also Ask' questions on Google for 'best running shoes'?" at bounding box center [852, 394] width 651 height 42
click at [656, 496] on div "@ GooglePeopleAlsoAsk keywords google Retrieve Google "People Also Ask" questio…" at bounding box center [852, 364] width 690 height 297
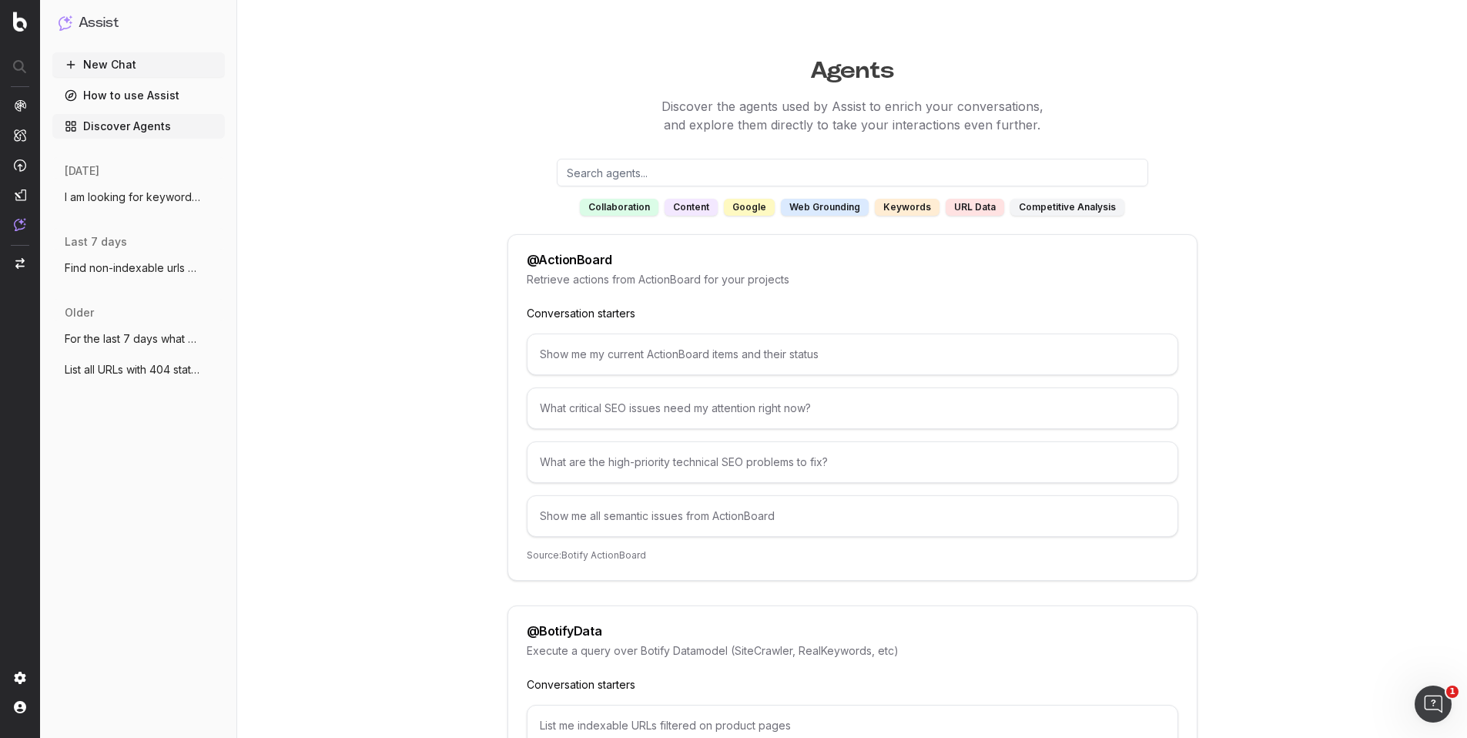
drag, startPoint x: 728, startPoint y: 75, endPoint x: 1057, endPoint y: 115, distance: 331.9
click at [1057, 115] on p "Discover the agents used by Assist to enrich your conversations, and explore th…" at bounding box center [852, 115] width 1183 height 37
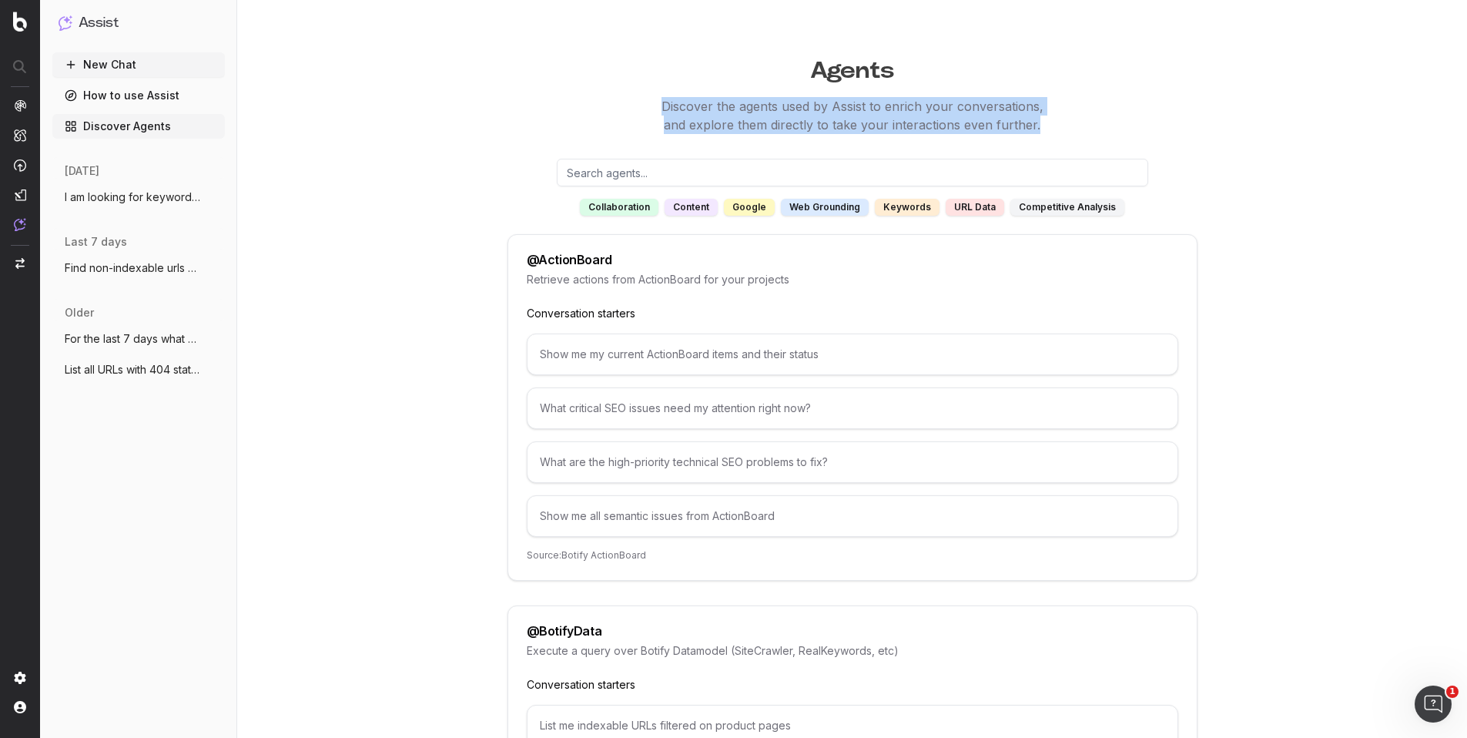
drag, startPoint x: 1037, startPoint y: 96, endPoint x: 1055, endPoint y: 128, distance: 36.6
click at [1055, 128] on p "Discover the agents used by Assist to enrich your conversations, and explore th…" at bounding box center [852, 115] width 1183 height 37
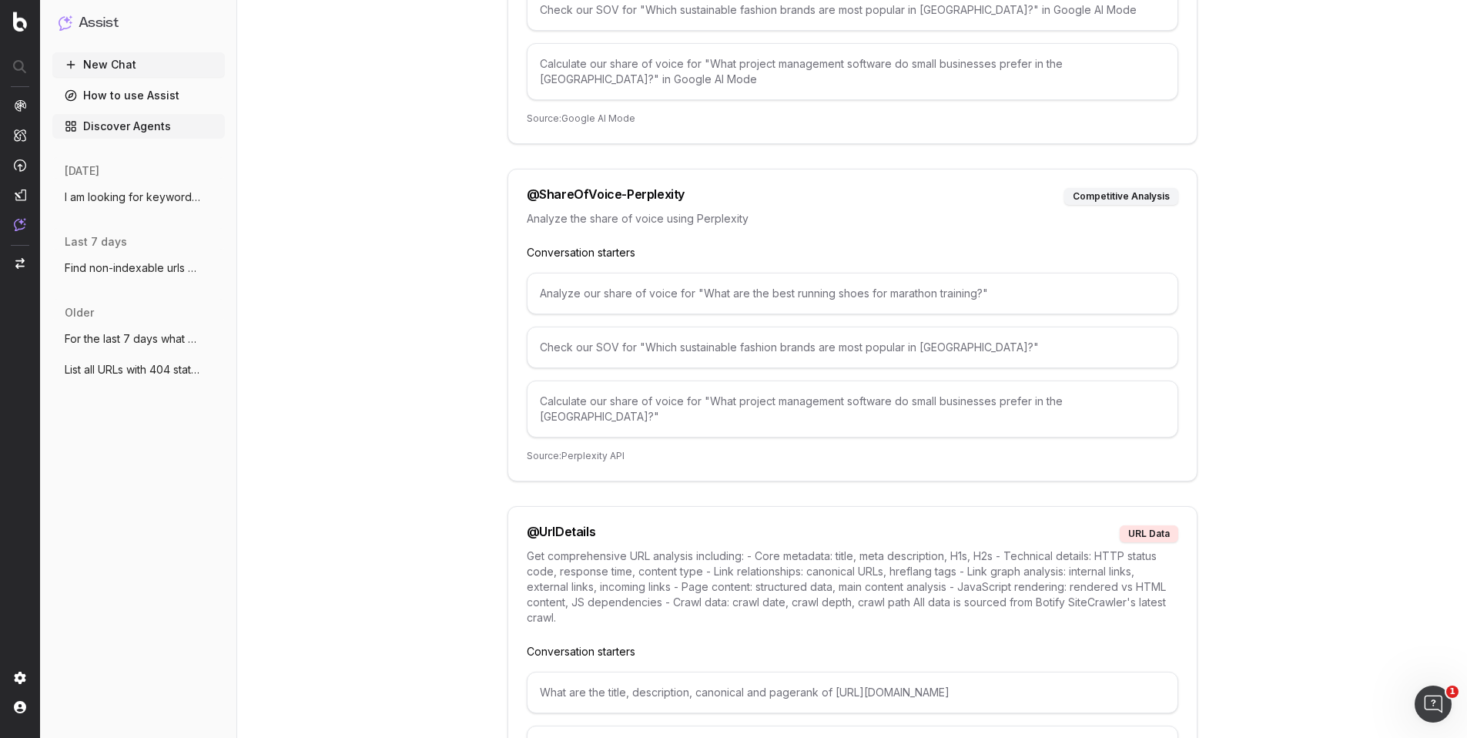
scroll to position [7849, 0]
